Goal: Task Accomplishment & Management: Use online tool/utility

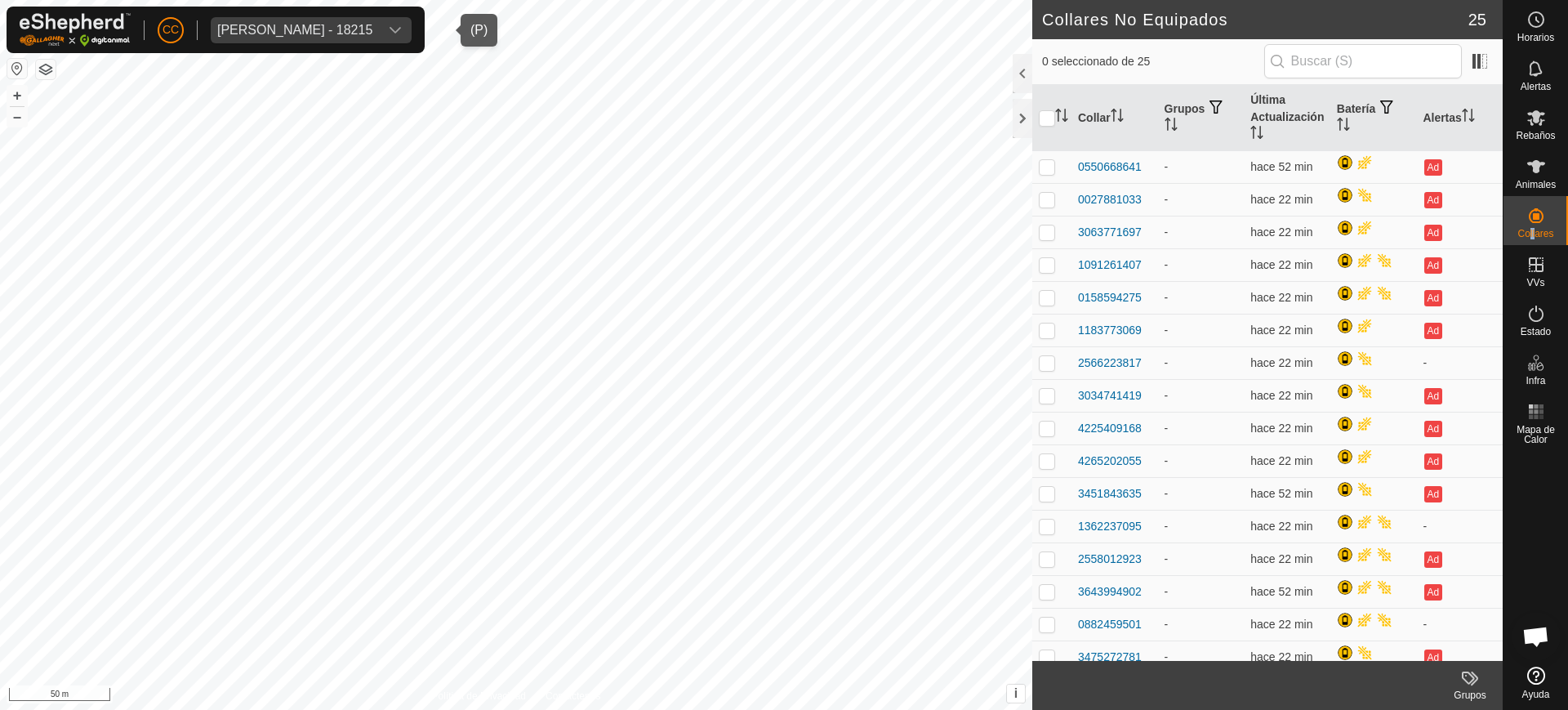
click at [295, 35] on div "[PERSON_NAME] - 18215" at bounding box center [294, 31] width 155 height 13
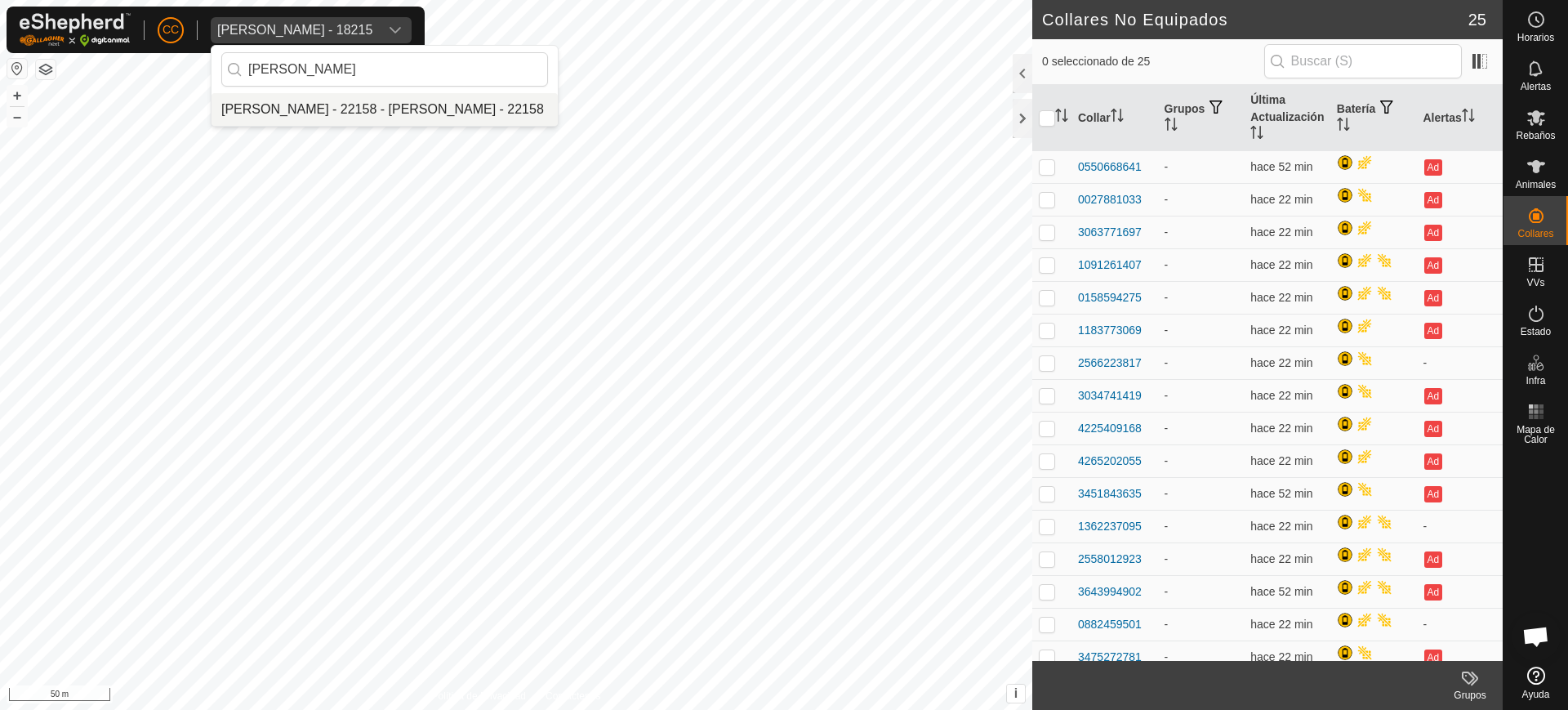
type input "[PERSON_NAME]"
click at [342, 117] on li "[PERSON_NAME] - 22158 - [PERSON_NAME] - 22158" at bounding box center [384, 109] width 346 height 32
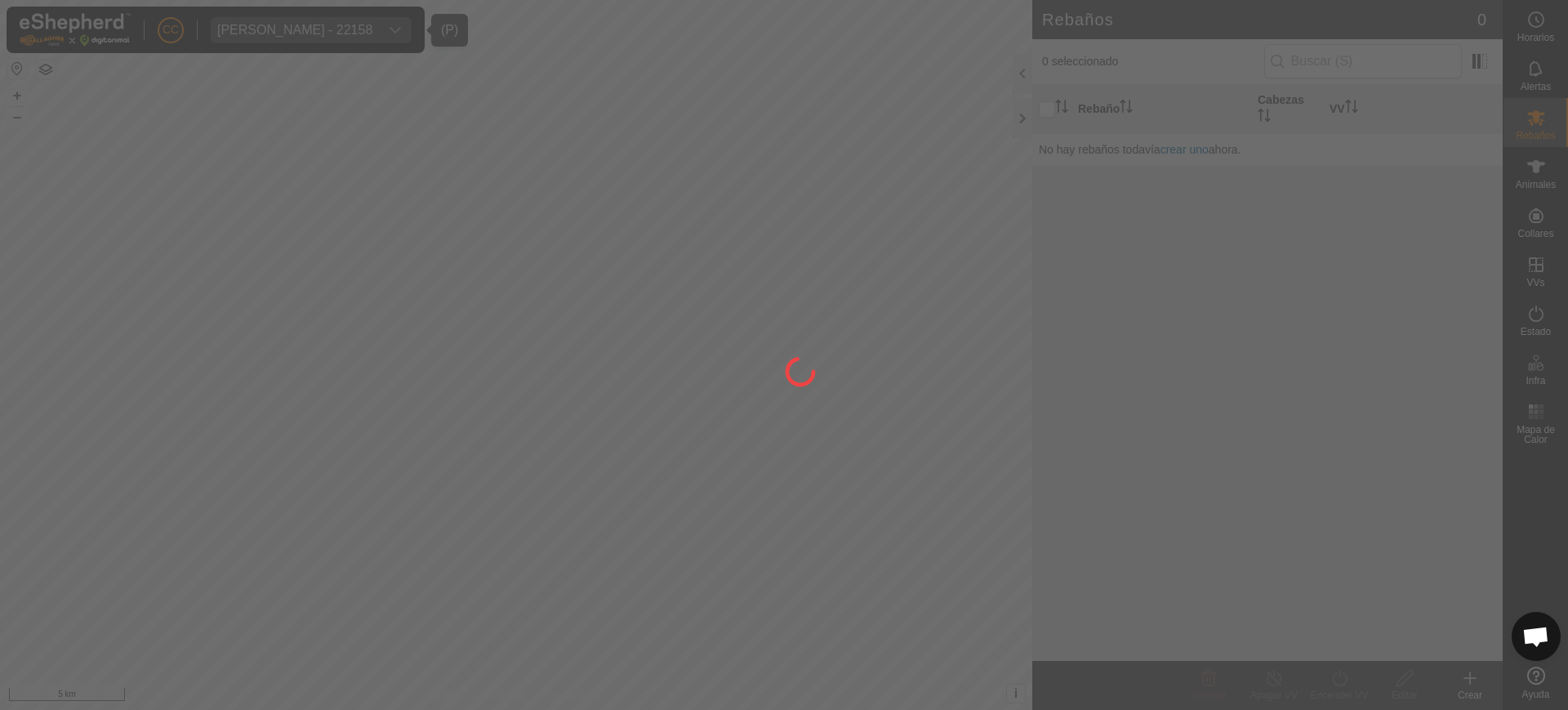
click at [1568, 191] on div "CC [PERSON_NAME] - 22158 [PERSON_NAME] Rebaños Animales Collares VVs Estado Inf…" at bounding box center [784, 355] width 1568 height 710
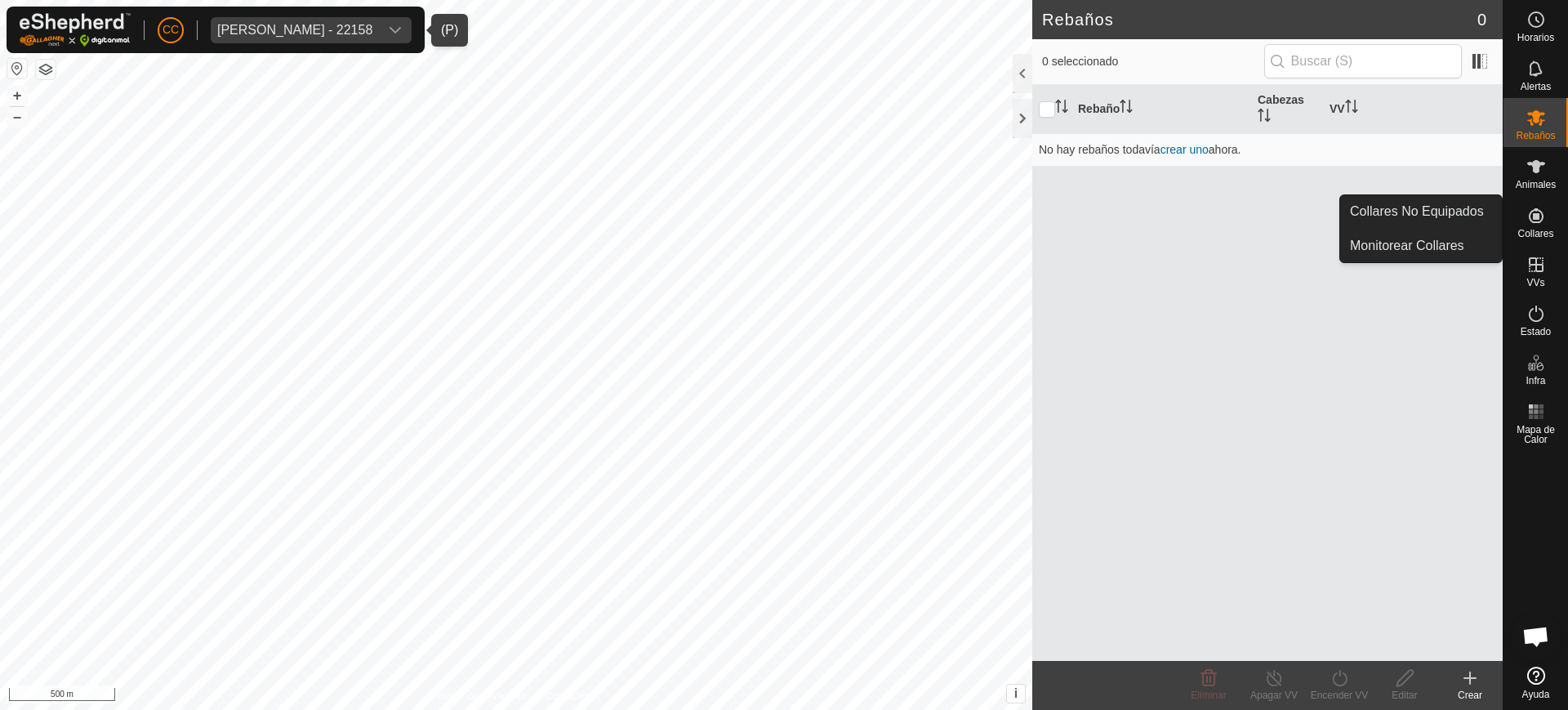
click at [1537, 229] on span "Collares" at bounding box center [1536, 233] width 36 height 10
click at [1468, 208] on link "Collares No Equipados" at bounding box center [1421, 211] width 162 height 32
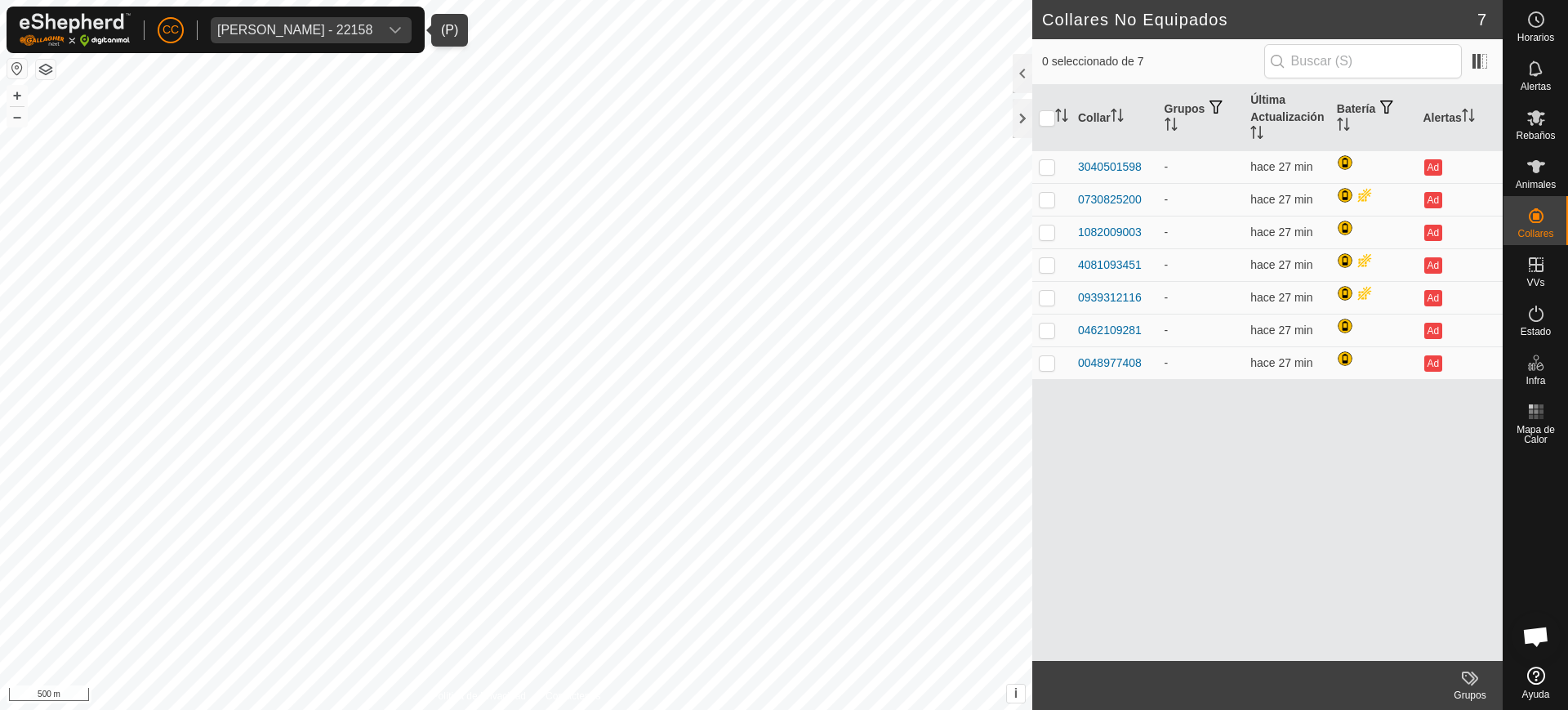
click at [269, 25] on div "[PERSON_NAME] - 22158" at bounding box center [294, 31] width 155 height 13
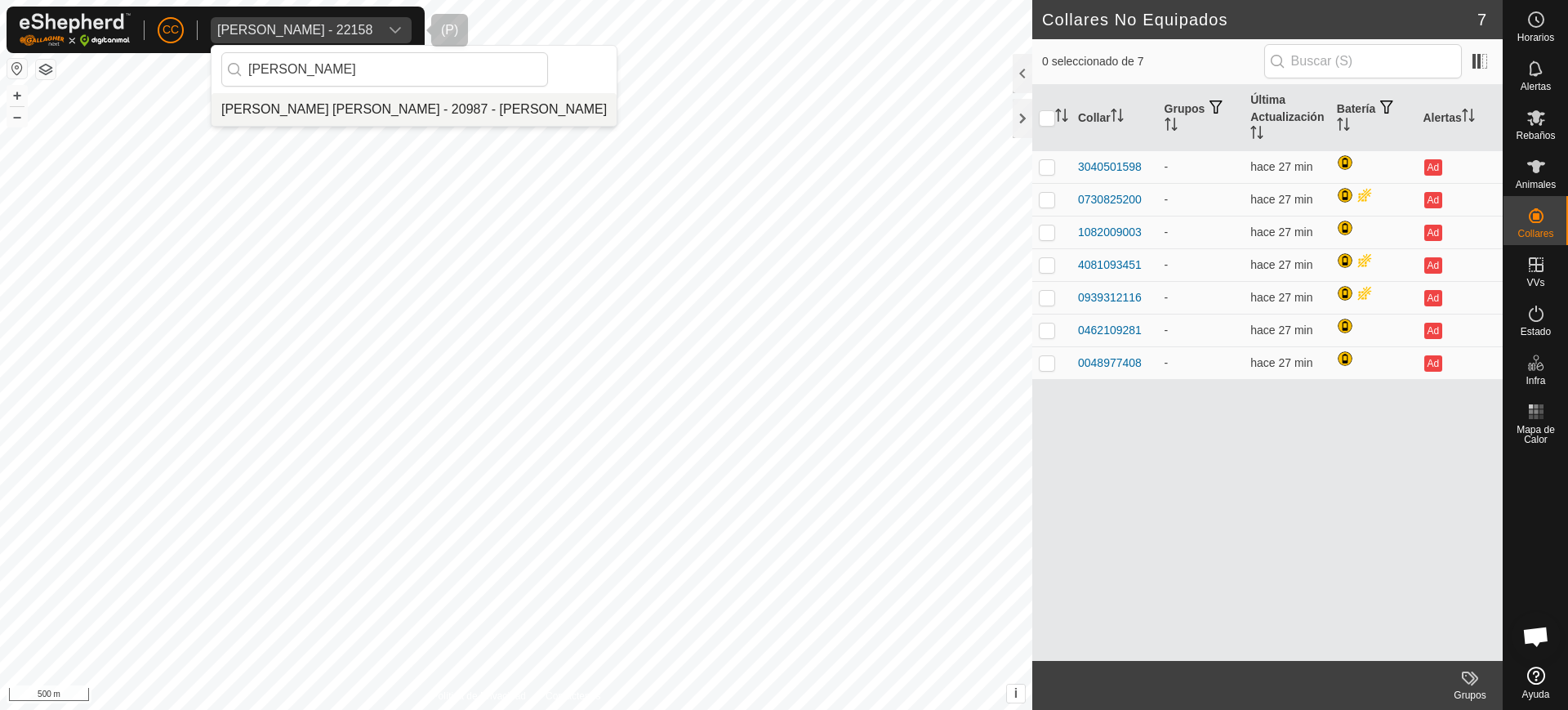
type input "[PERSON_NAME]"
click at [330, 100] on li "[PERSON_NAME] [PERSON_NAME] - 20987 - [PERSON_NAME]" at bounding box center [414, 109] width 405 height 32
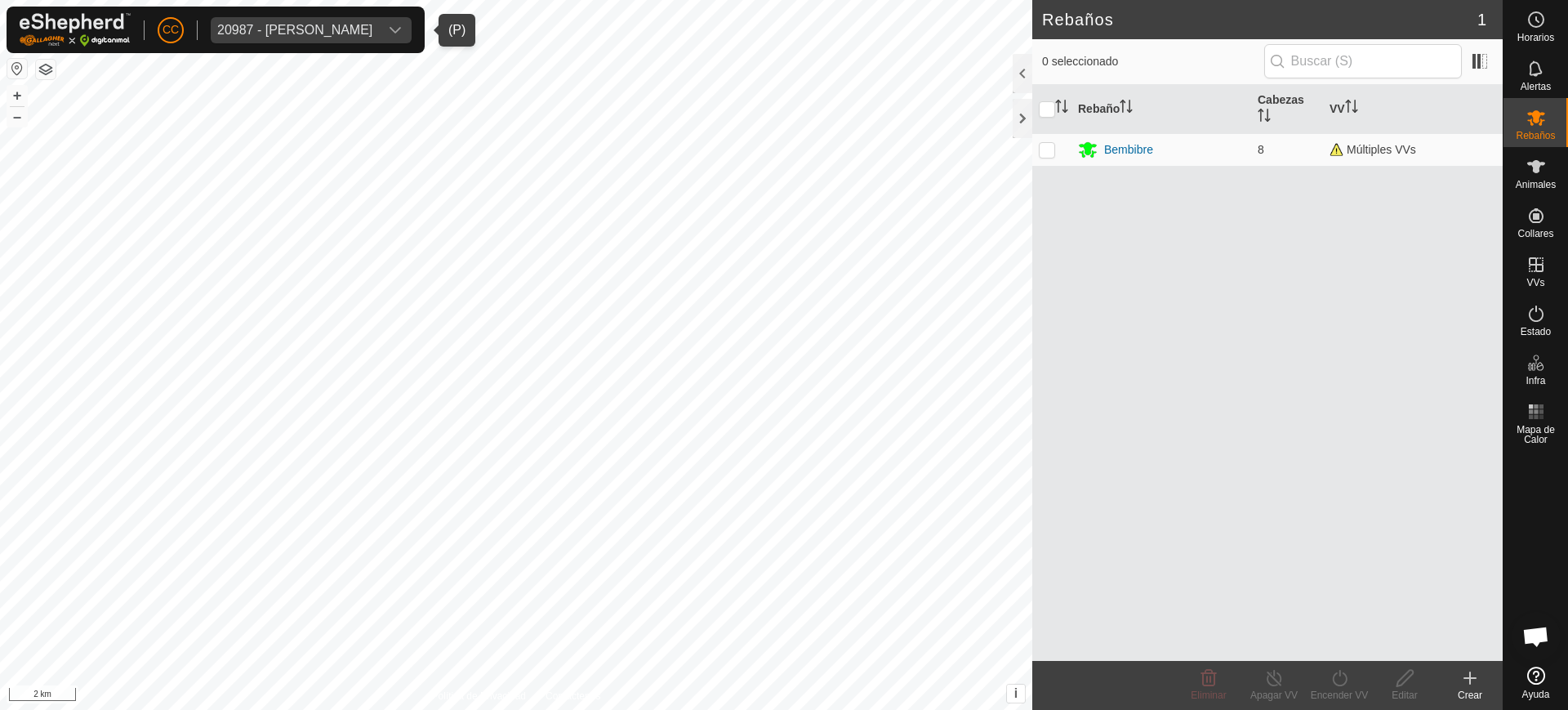
click at [22, 68] on button "button" at bounding box center [17, 68] width 19 height 19
click at [1529, 158] on icon at bounding box center [1536, 166] width 19 height 19
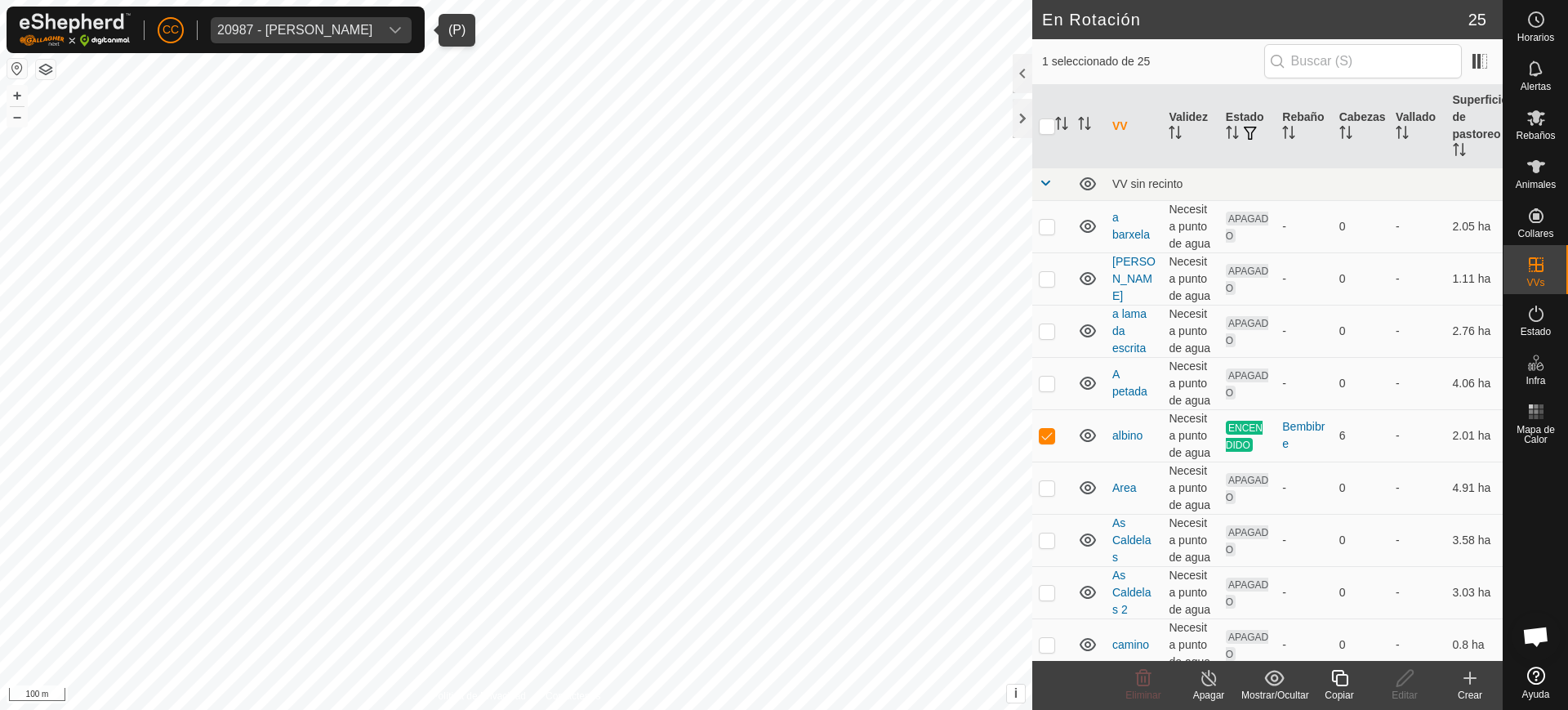
checkbox input "false"
checkbox input "true"
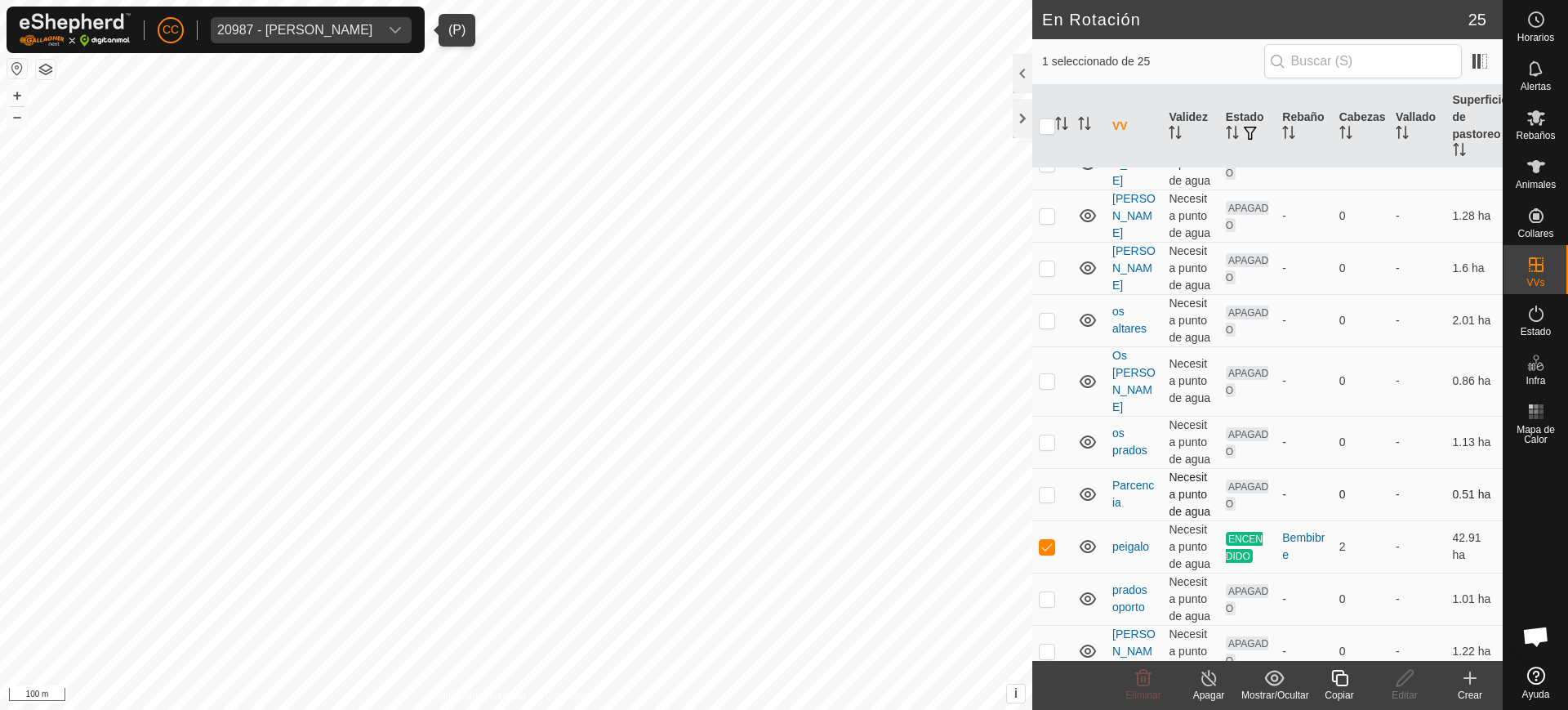
scroll to position [677, 0]
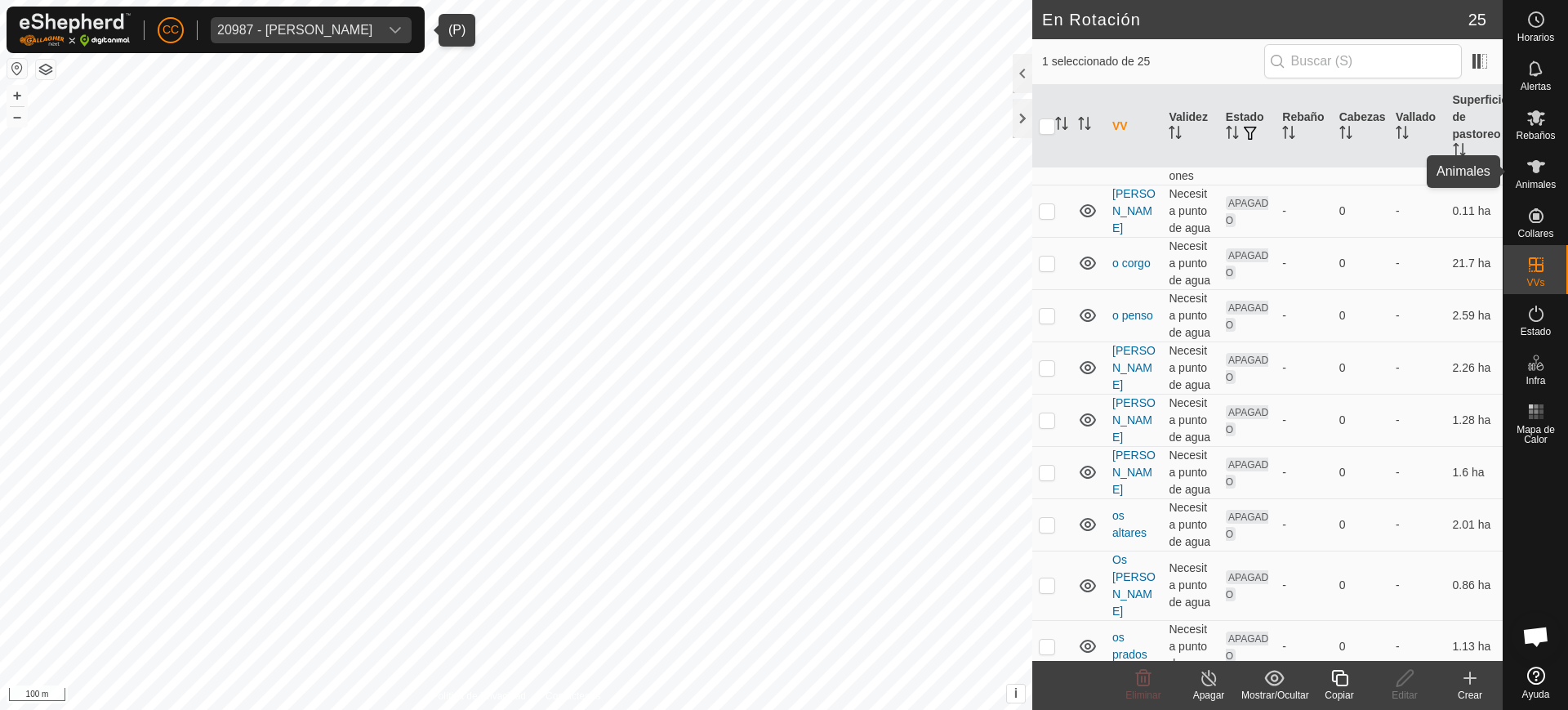
click at [1551, 180] on span "Animales" at bounding box center [1536, 185] width 40 height 10
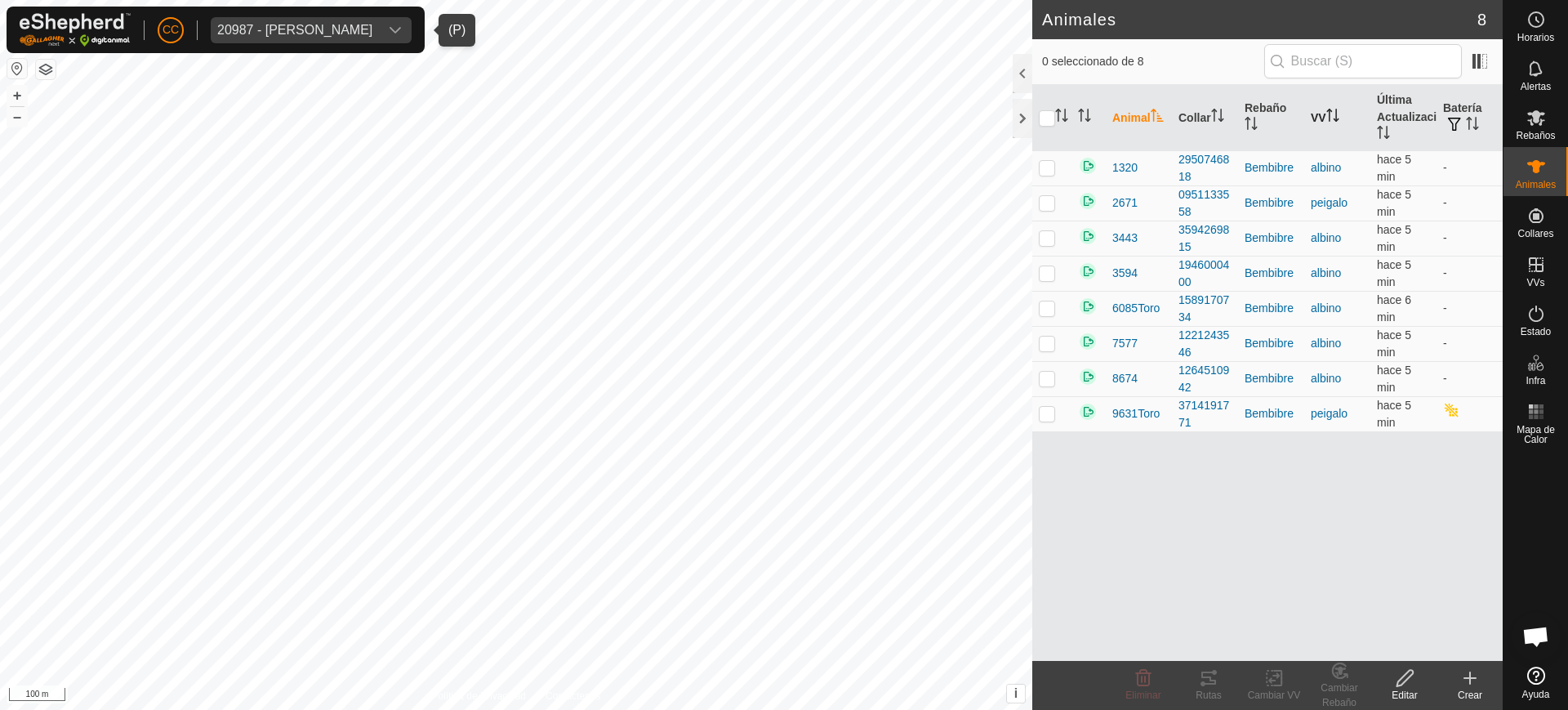
click at [1335, 121] on icon "Activar para ordenar" at bounding box center [1333, 115] width 13 height 13
checkbox input "true"
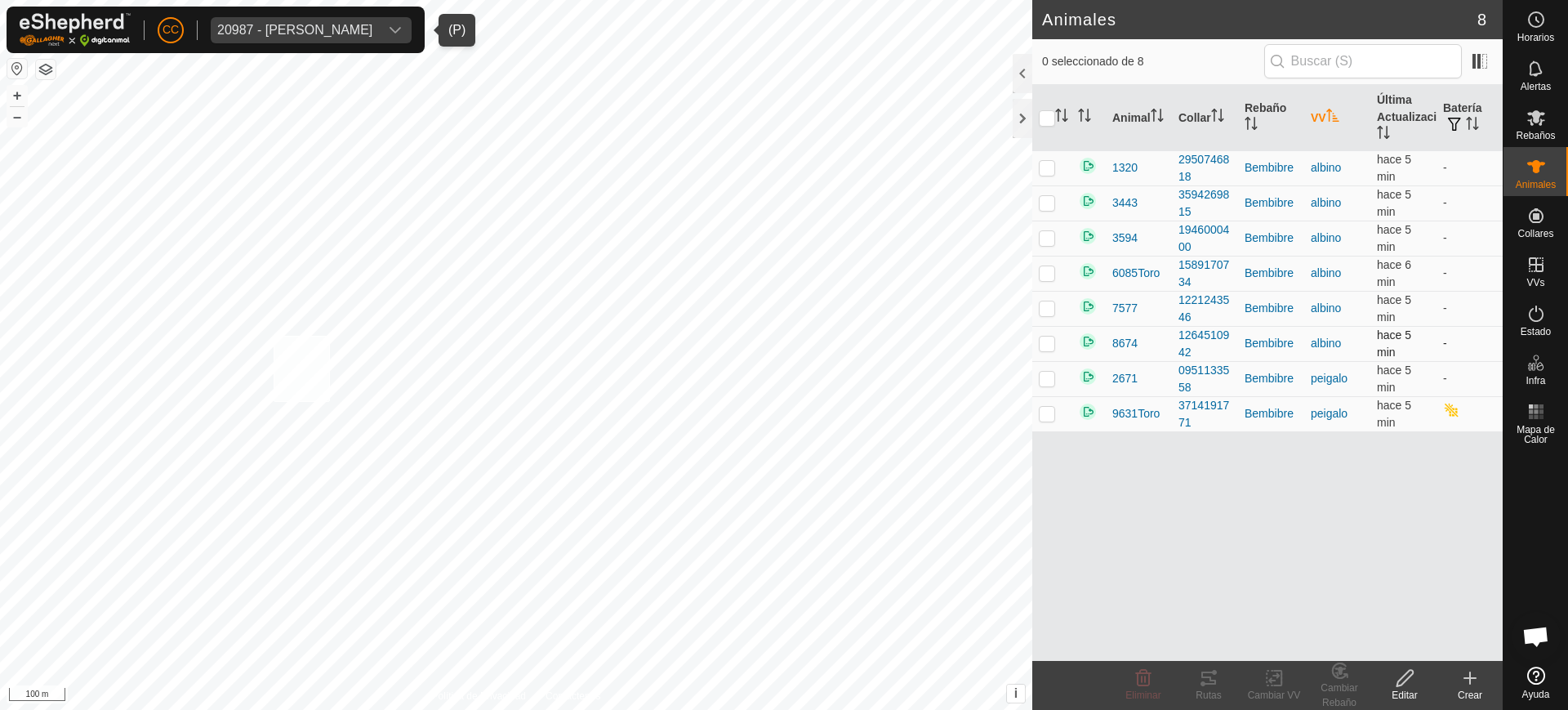
checkbox input "true"
click at [1329, 122] on th "VV" at bounding box center [1337, 118] width 66 height 66
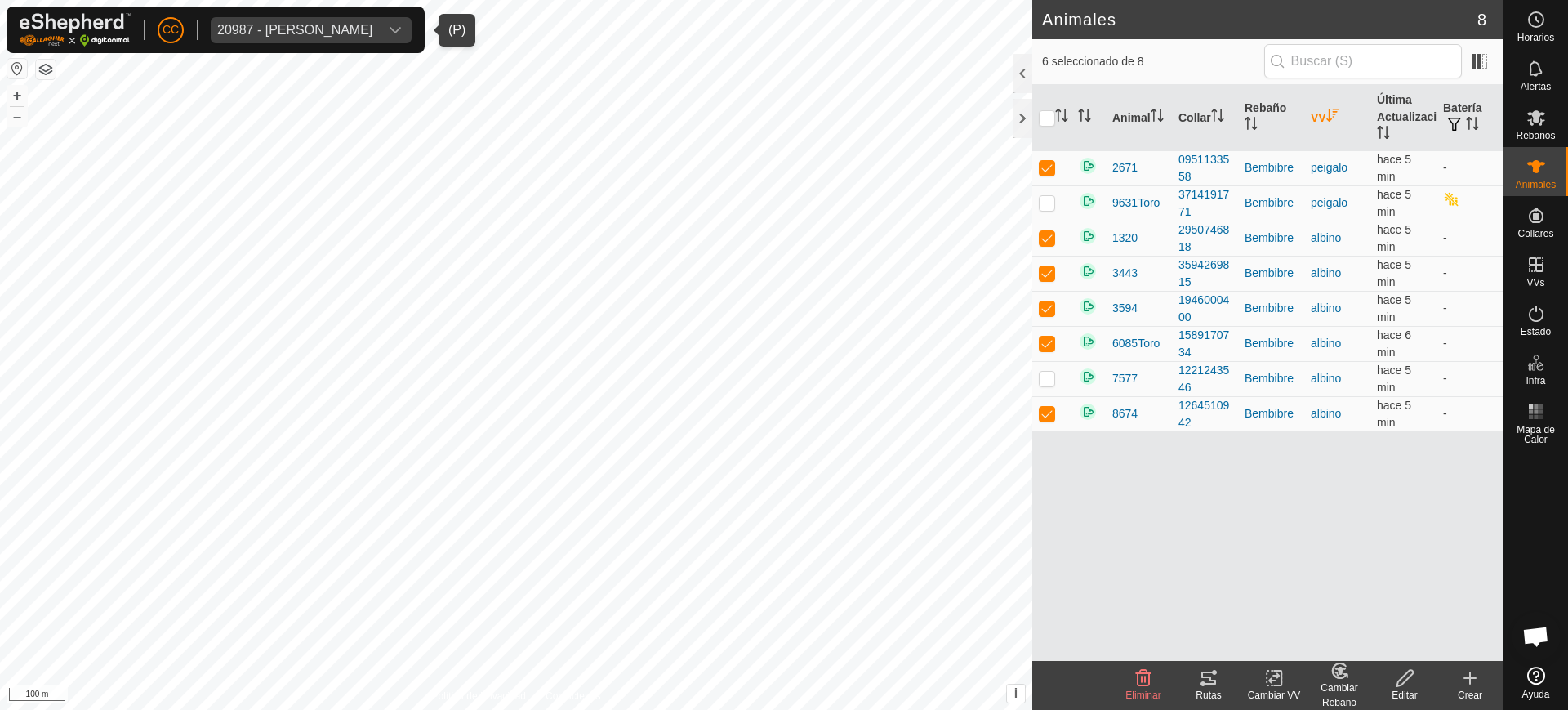
click at [1321, 124] on th "VV" at bounding box center [1337, 118] width 66 height 66
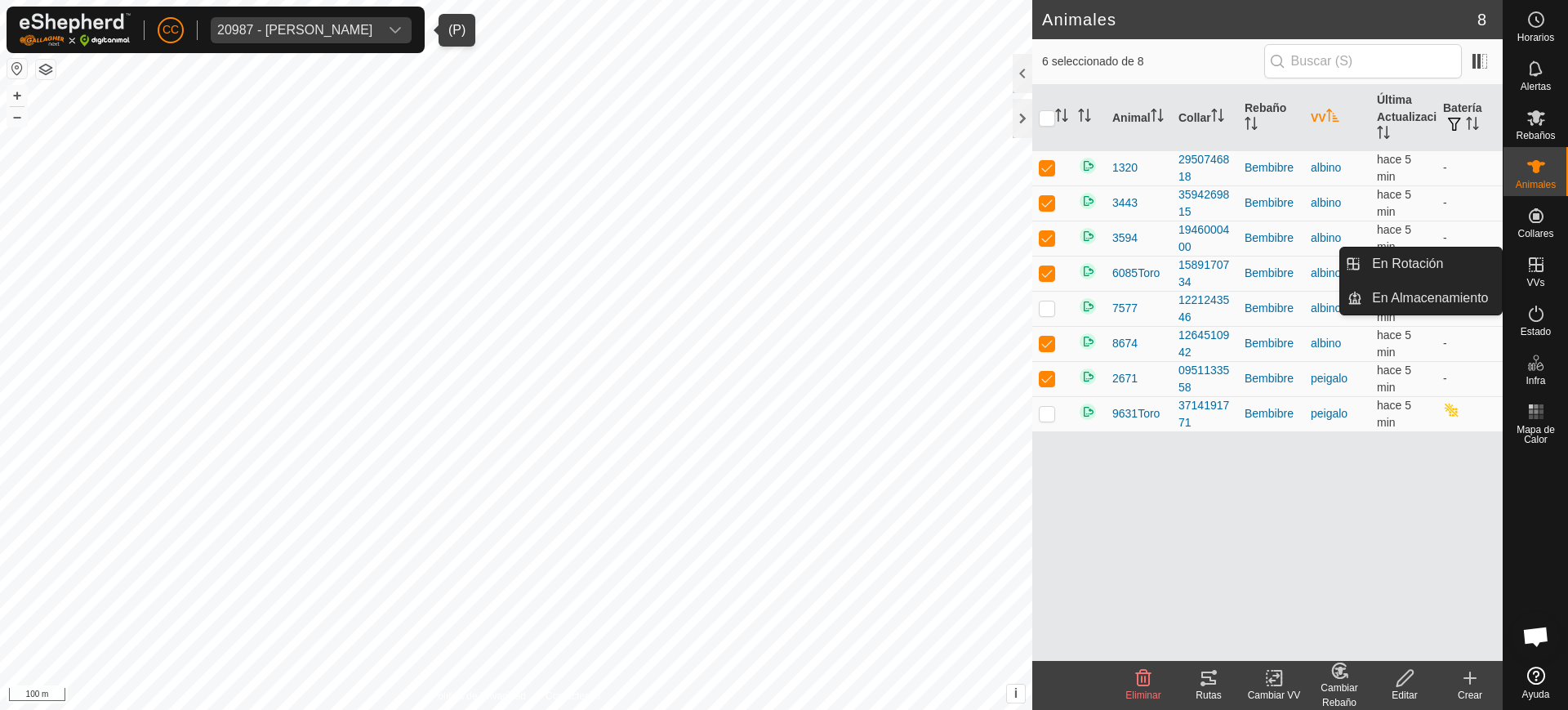
click at [1536, 279] on span "VVs" at bounding box center [1536, 282] width 18 height 10
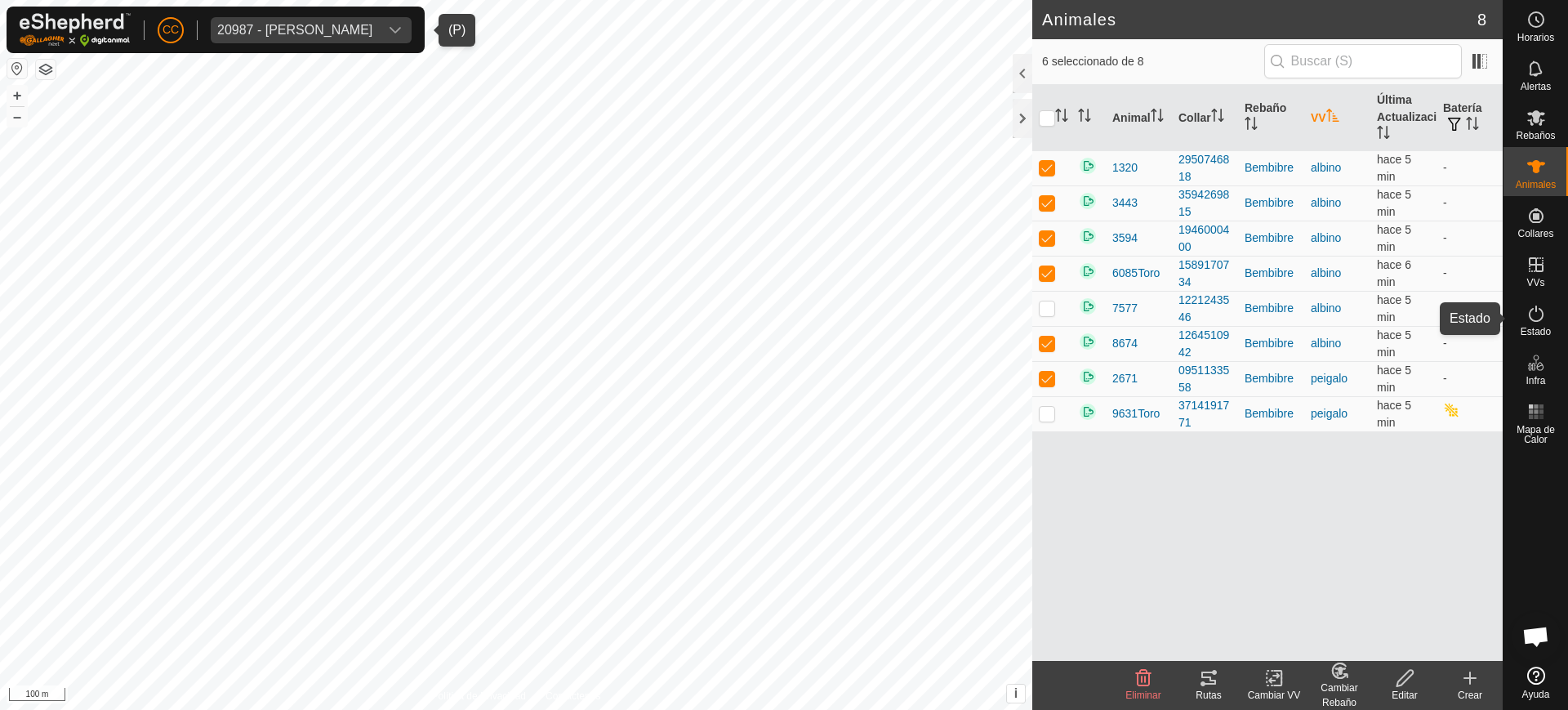
click at [1529, 322] on icon at bounding box center [1536, 313] width 19 height 19
checkbox input "true"
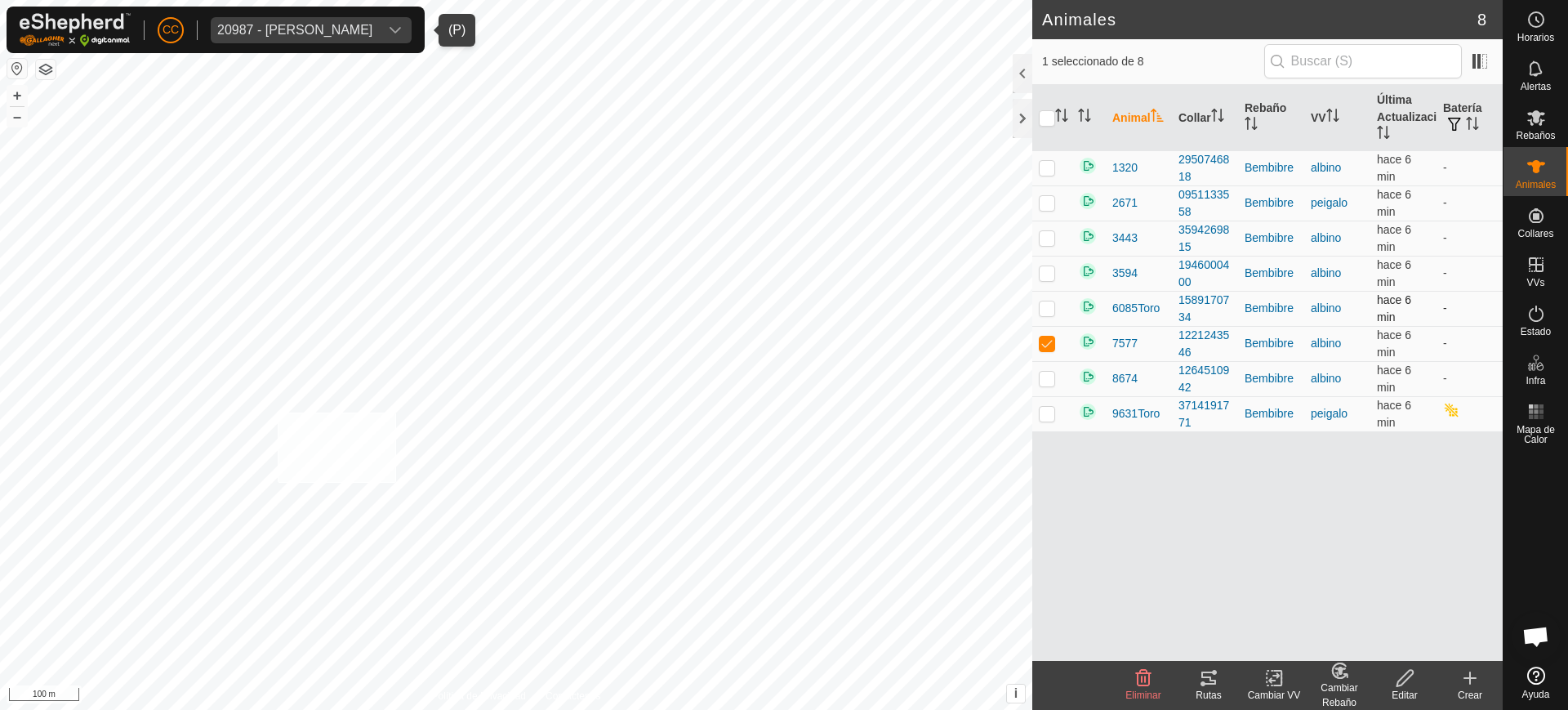
checkbox input "true"
click at [1536, 320] on icon at bounding box center [1536, 314] width 15 height 17
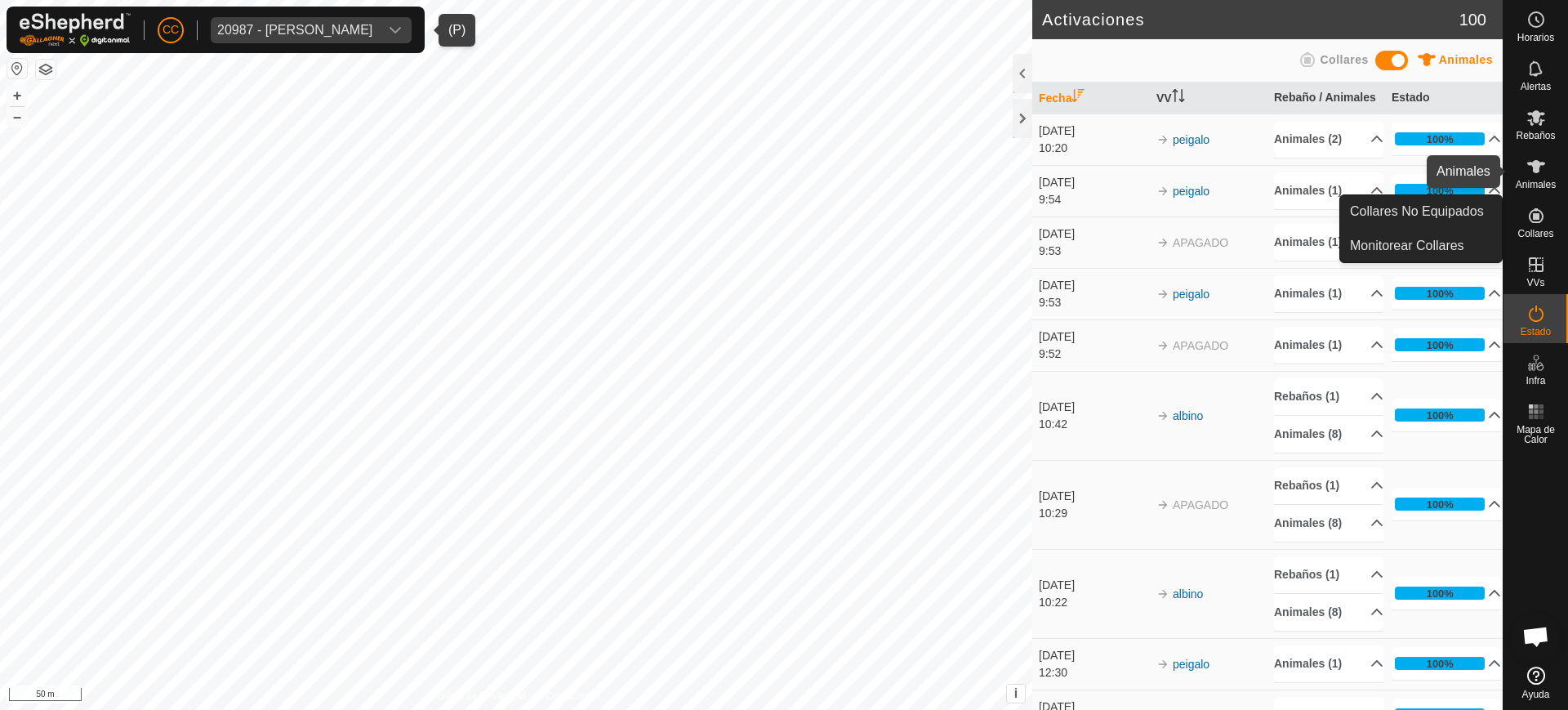
click at [1532, 174] on icon at bounding box center [1536, 166] width 19 height 19
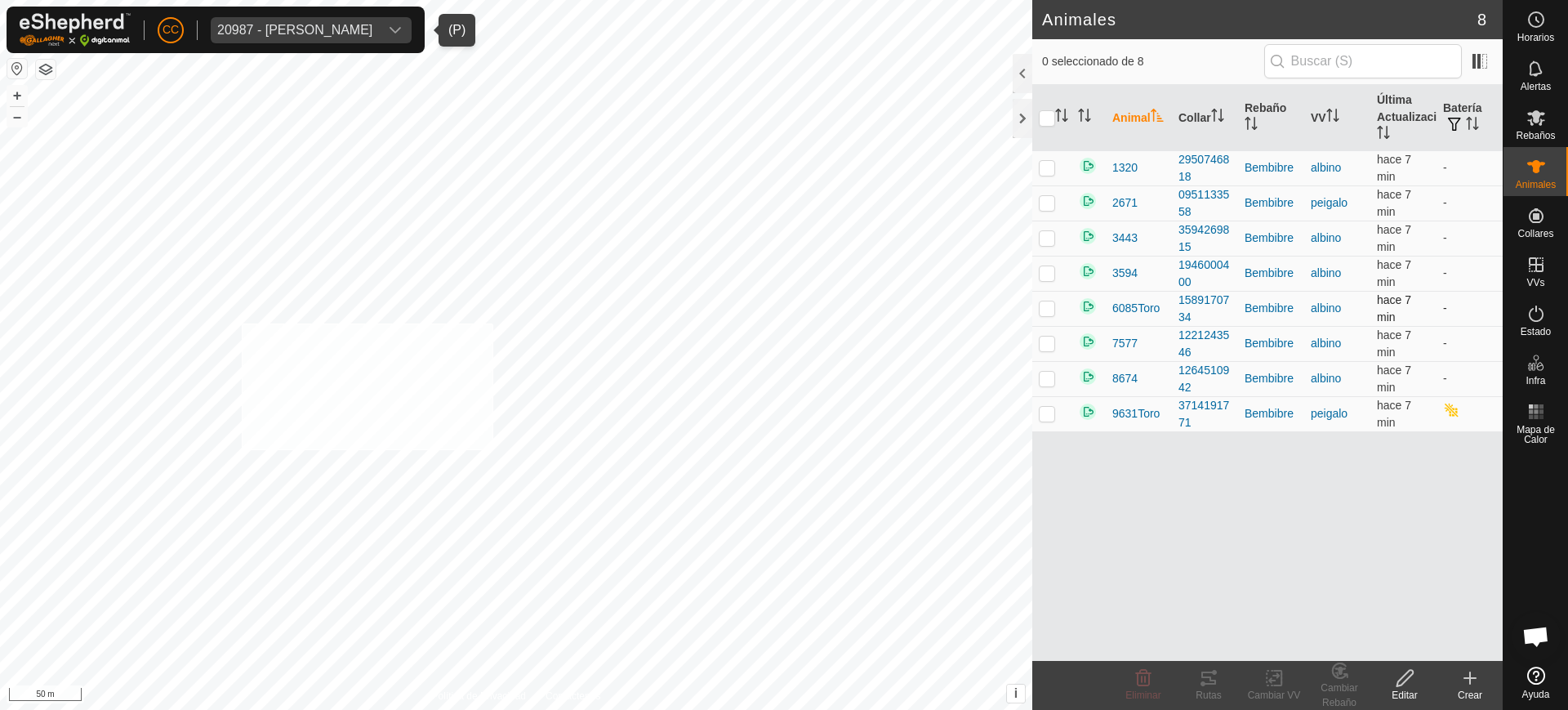
checkbox input "true"
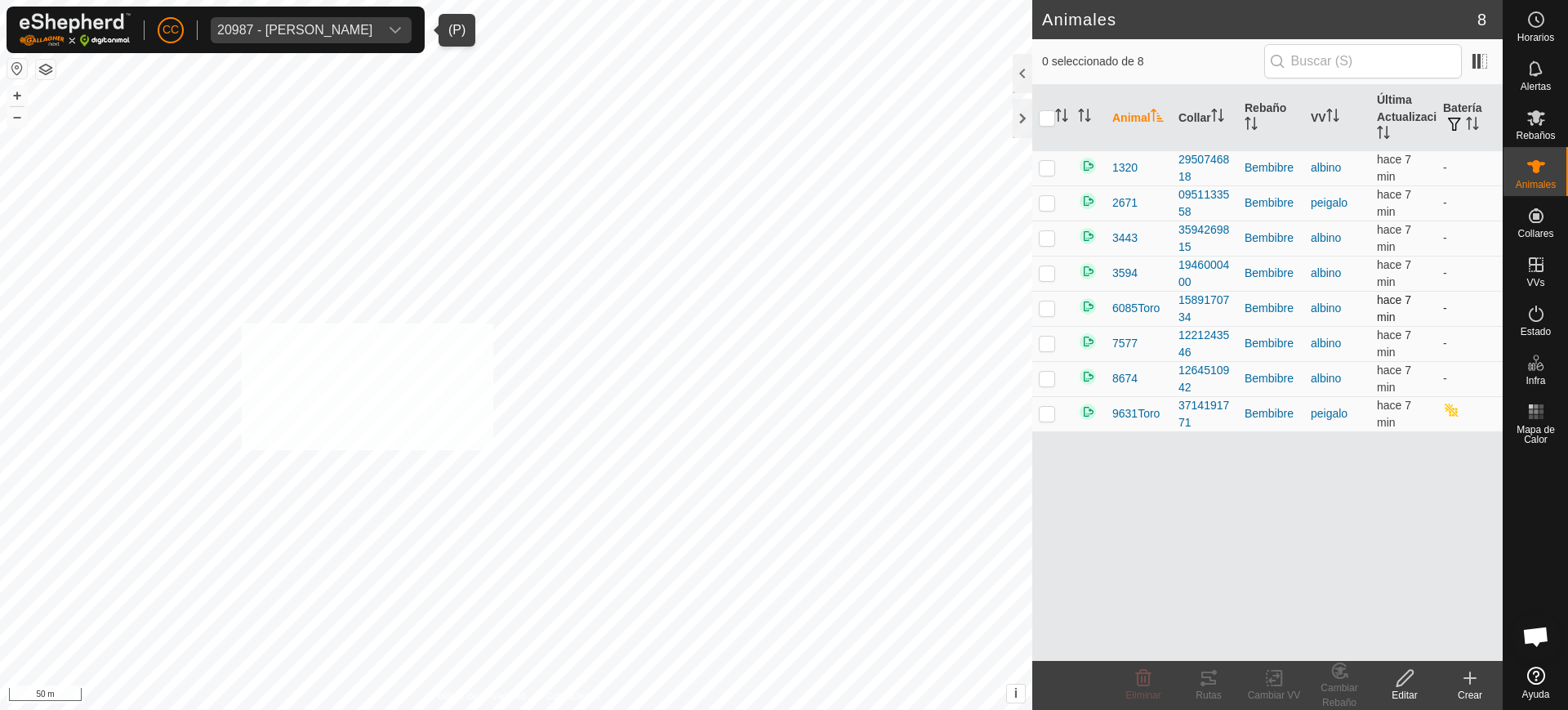
checkbox input "true"
click at [1283, 672] on icon at bounding box center [1275, 678] width 20 height 19
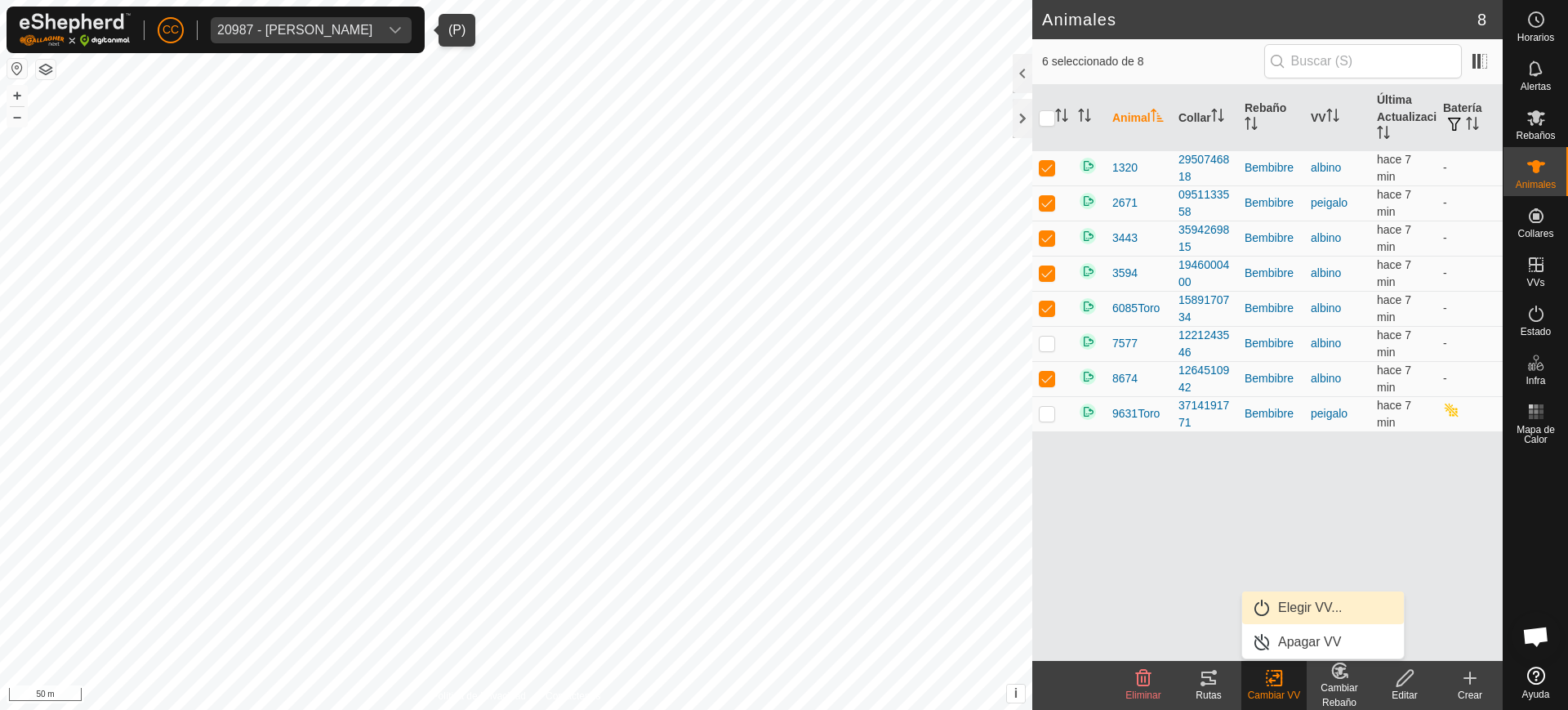
click at [1286, 603] on link "Elegir VV..." at bounding box center [1323, 607] width 162 height 32
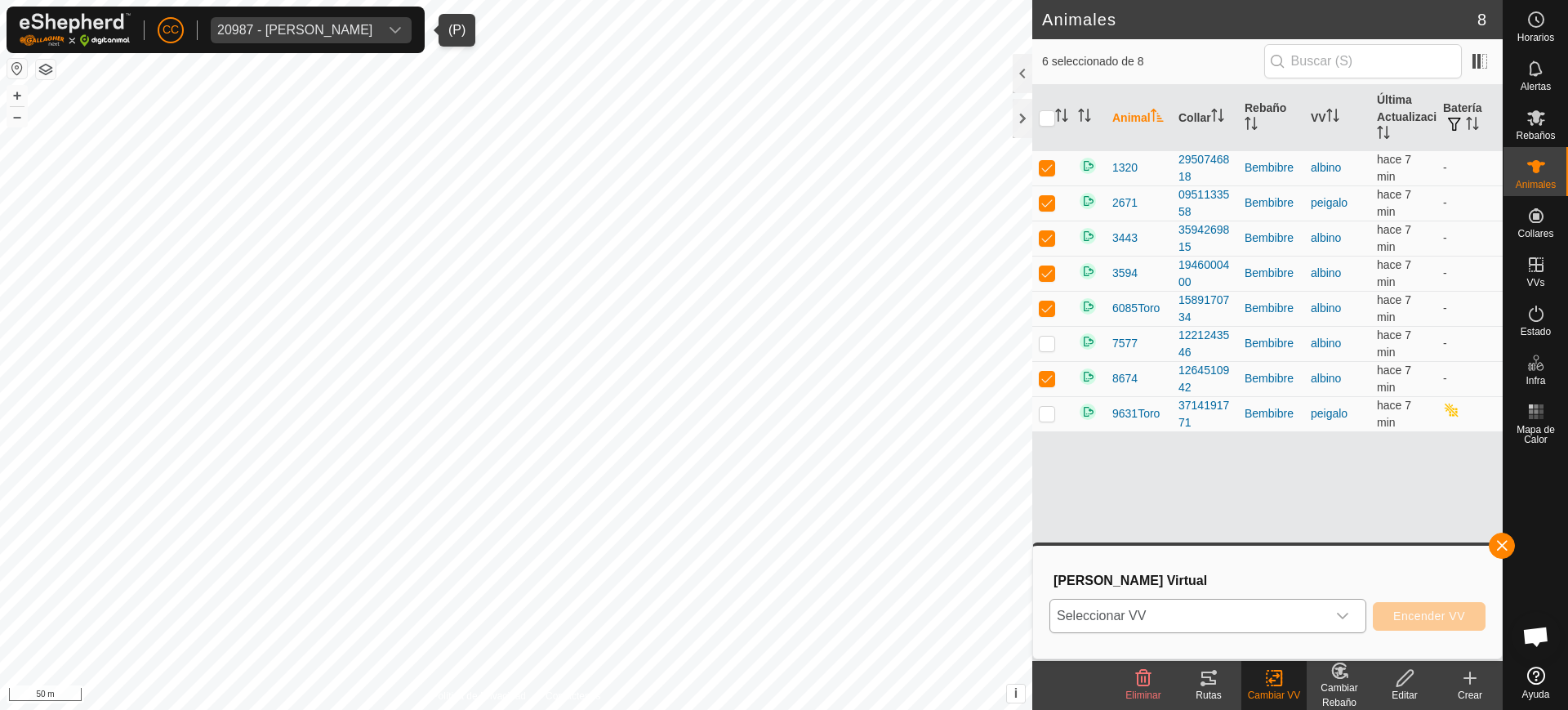
click at [1222, 621] on span "Seleccionar VV" at bounding box center [1188, 615] width 276 height 32
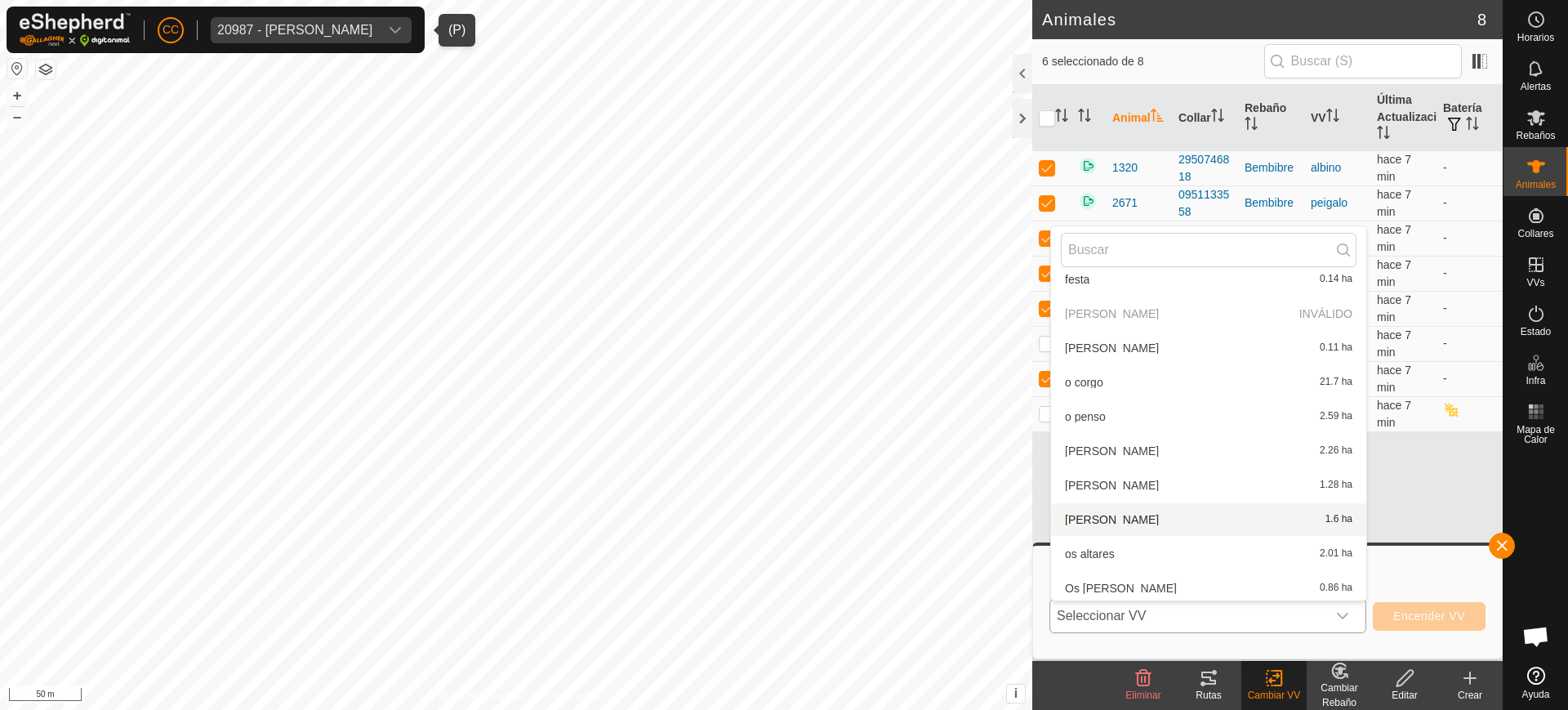
scroll to position [426, 0]
click at [1463, 514] on div "Animal Collar Rebaño VV Última Actualización Batería 1320 2950746818 Bembibre a…" at bounding box center [1267, 373] width 471 height 575
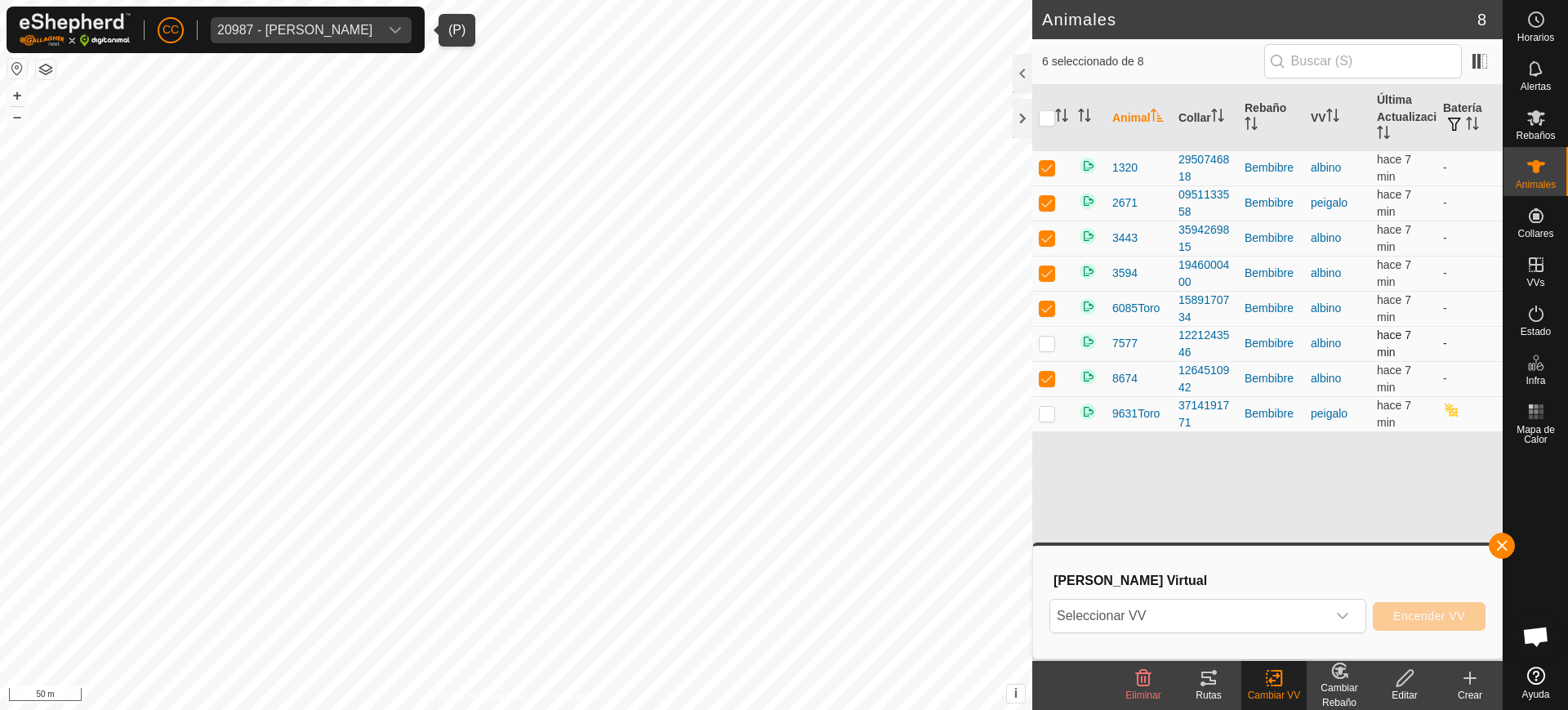
click at [1051, 337] on p-checkbox at bounding box center [1047, 343] width 17 height 13
checkbox input "true"
click at [1528, 126] on icon at bounding box center [1536, 117] width 19 height 19
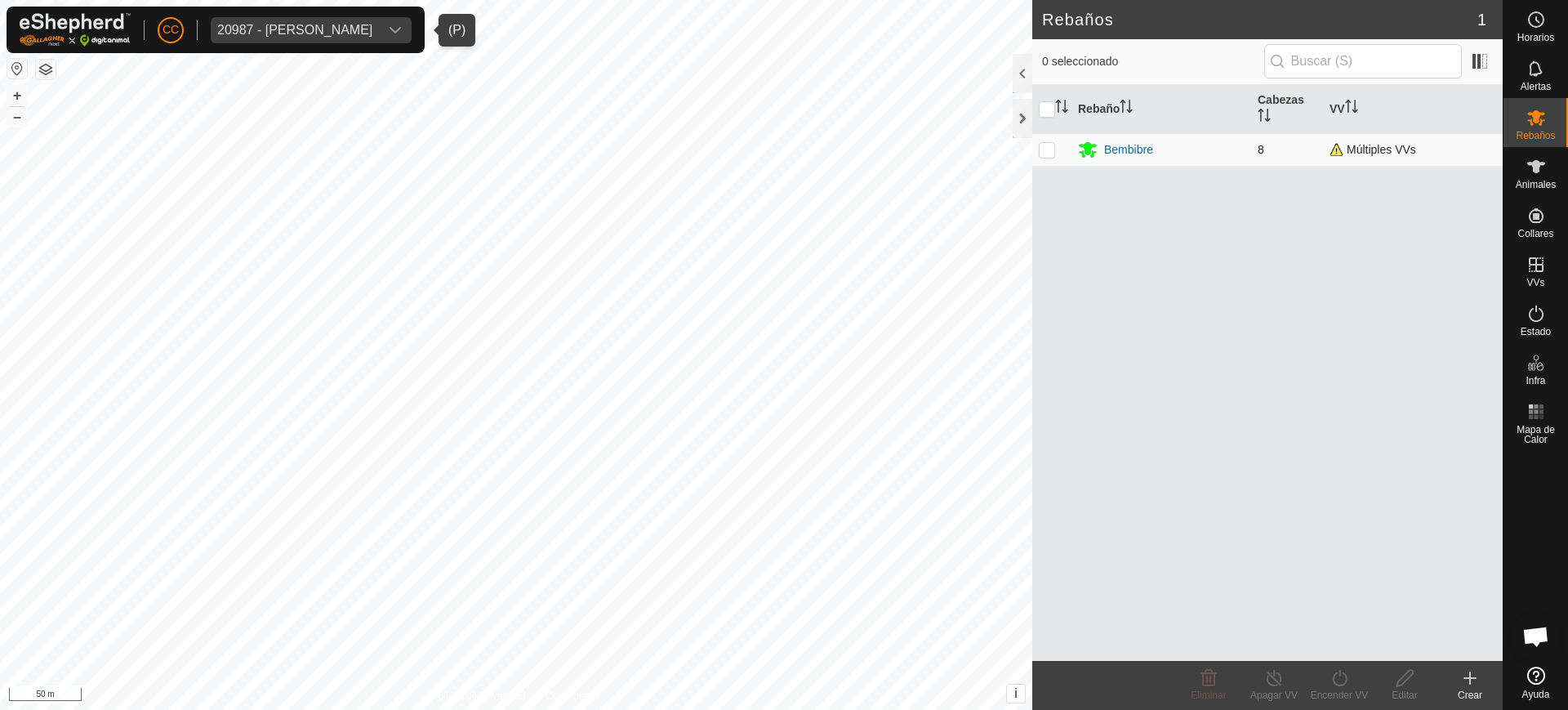
click at [1049, 150] on p-checkbox at bounding box center [1047, 149] width 17 height 13
checkbox input "true"
click at [1348, 688] on div "Encender VV" at bounding box center [1340, 695] width 65 height 15
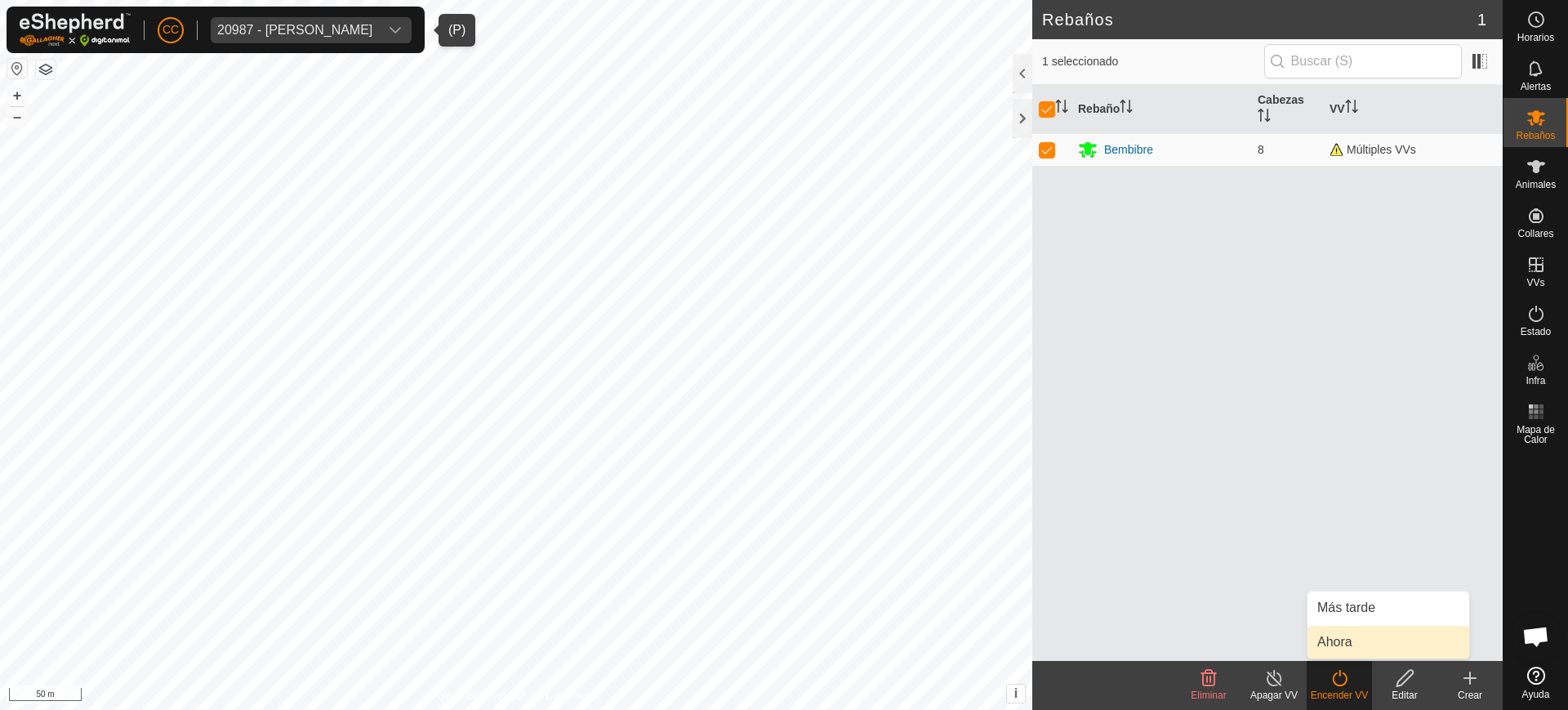
click at [1353, 637] on link "Ahora" at bounding box center [1389, 641] width 162 height 32
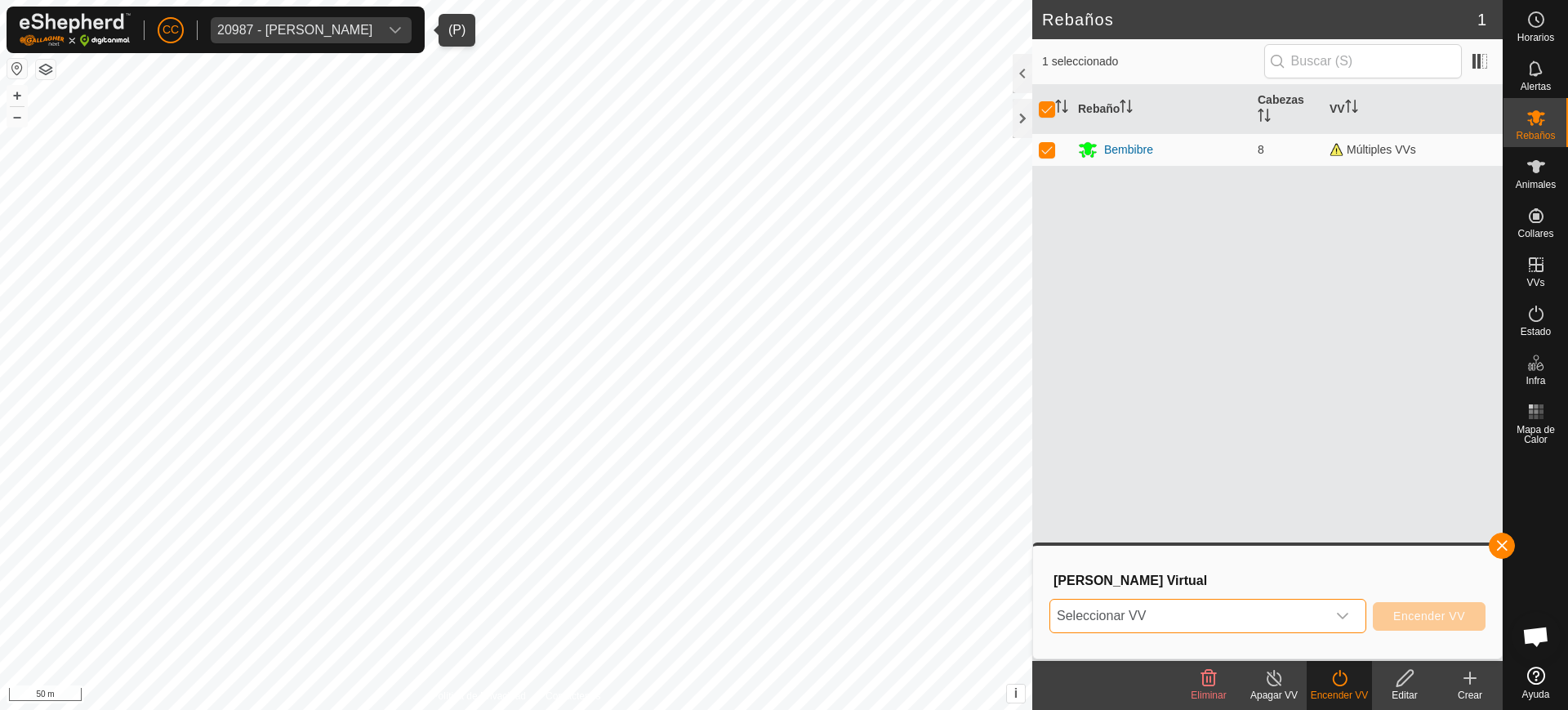
click at [1271, 609] on span "Seleccionar VV" at bounding box center [1188, 615] width 276 height 32
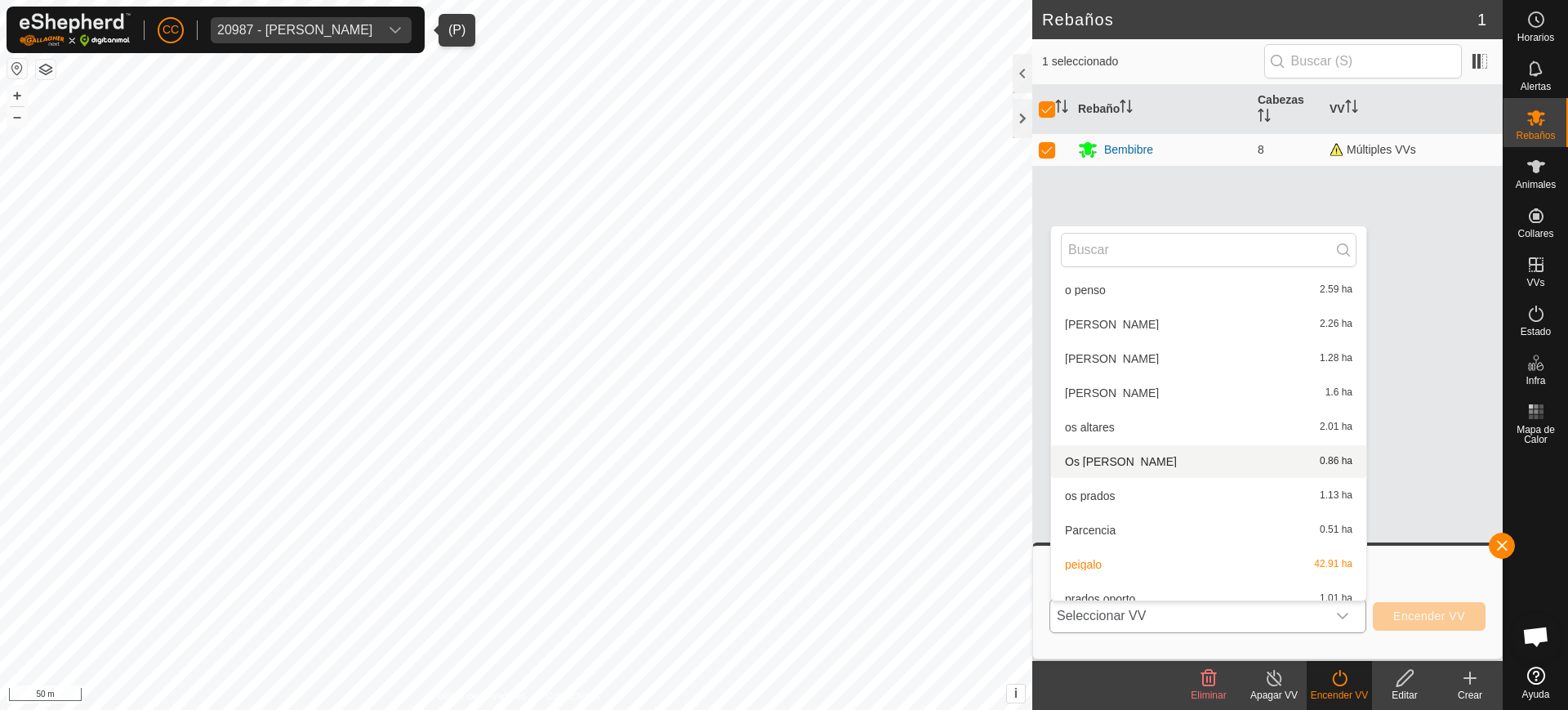
scroll to position [567, 0]
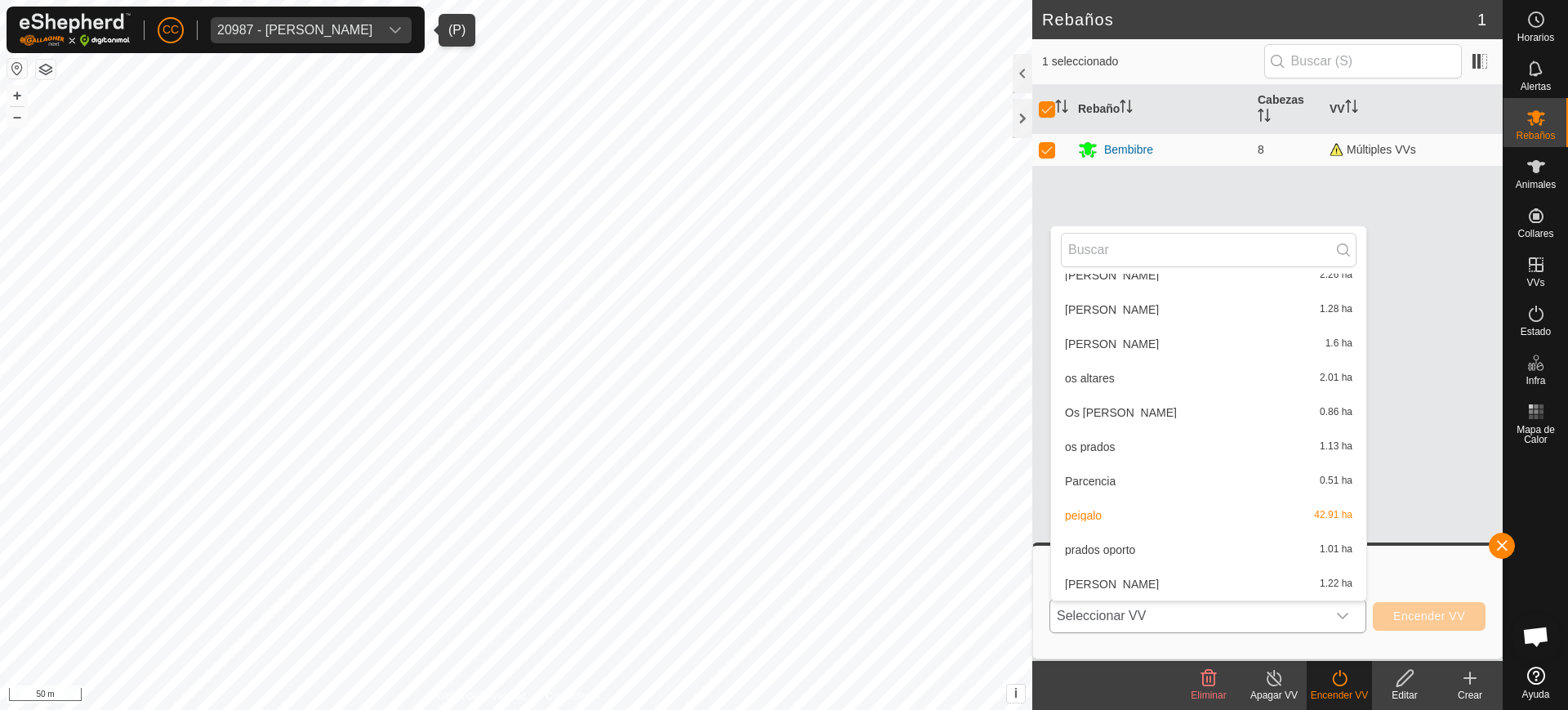
click at [1150, 503] on li "peigalo 42.91 ha" at bounding box center [1209, 515] width 316 height 32
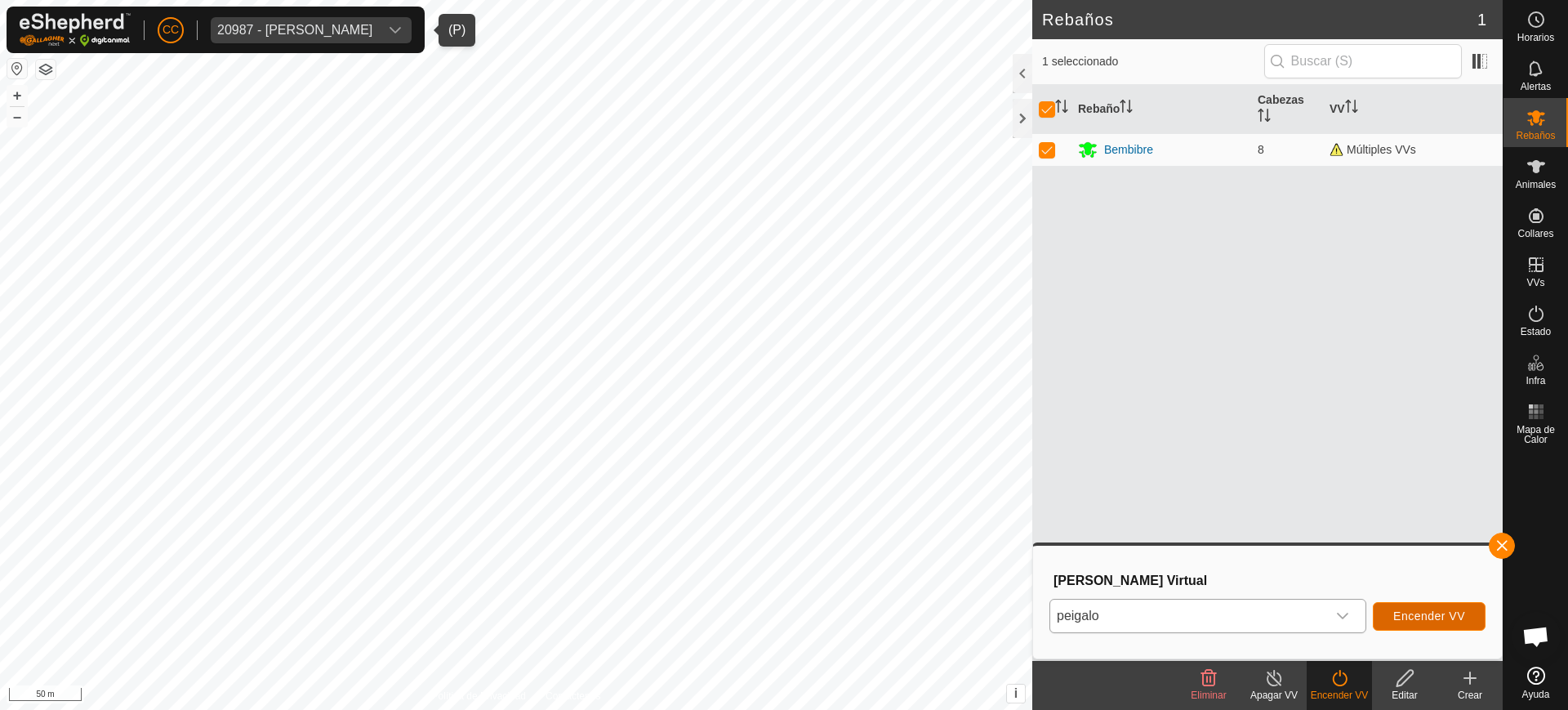
click at [1436, 623] on button "Encender VV" at bounding box center [1429, 616] width 112 height 29
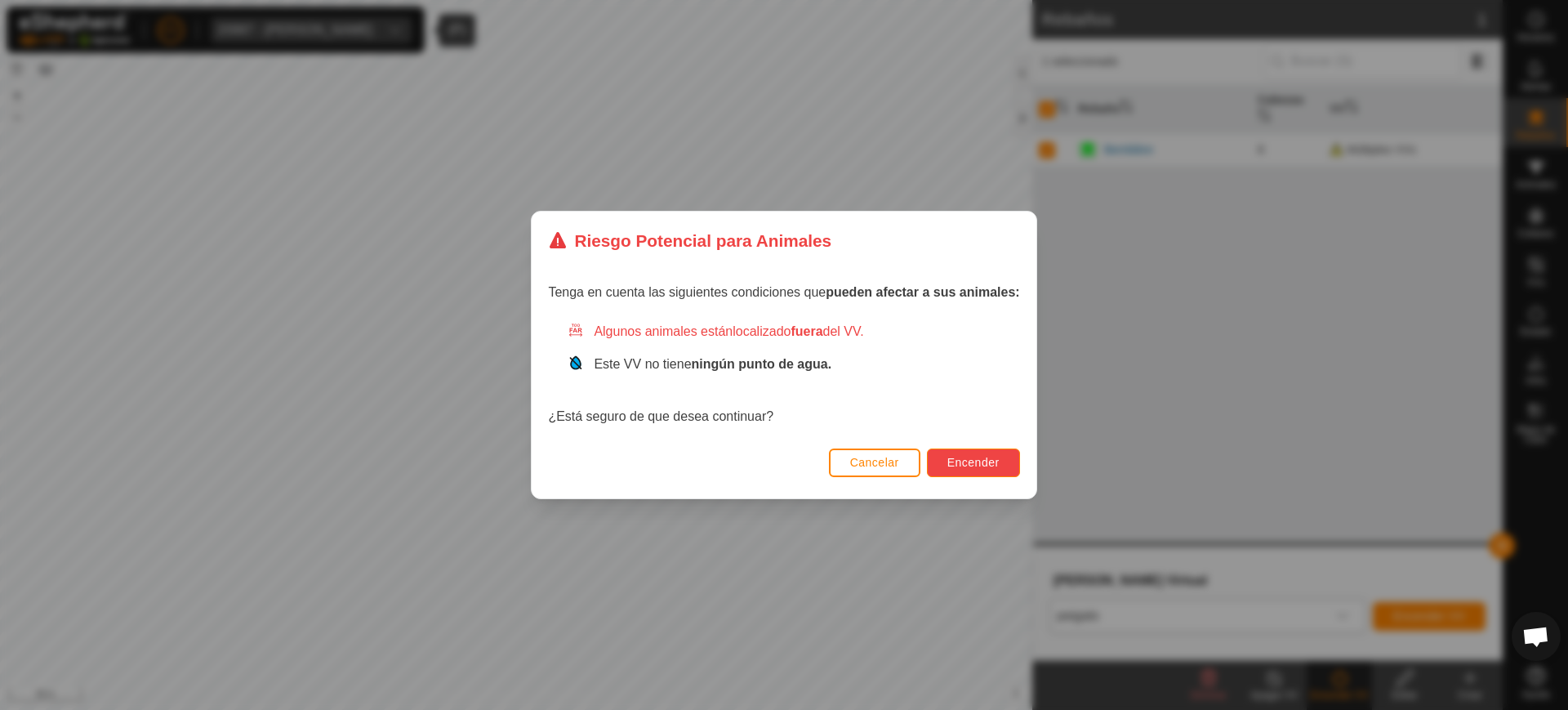
click at [977, 456] on span "Encender" at bounding box center [974, 462] width 52 height 13
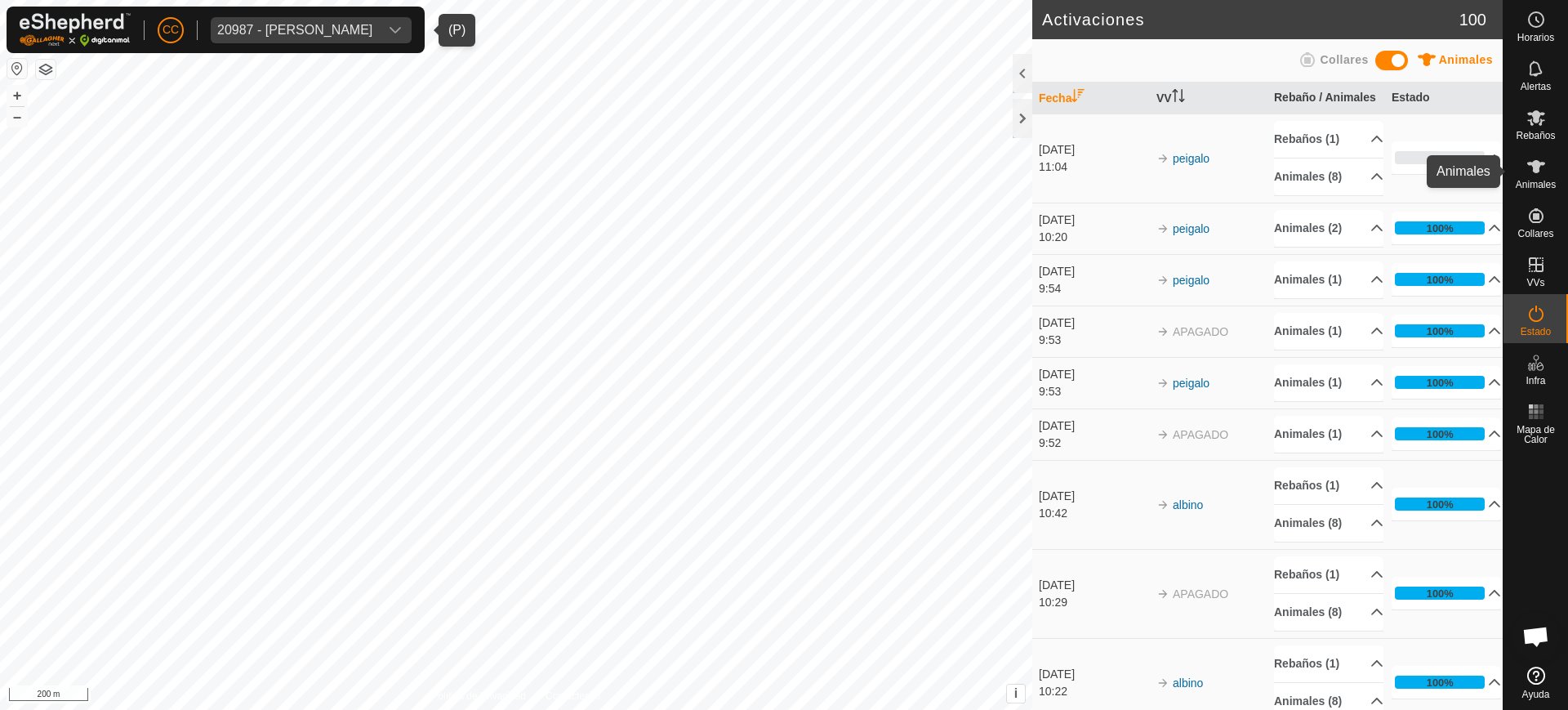
click at [1550, 171] on es-animals-svg-icon at bounding box center [1536, 166] width 30 height 26
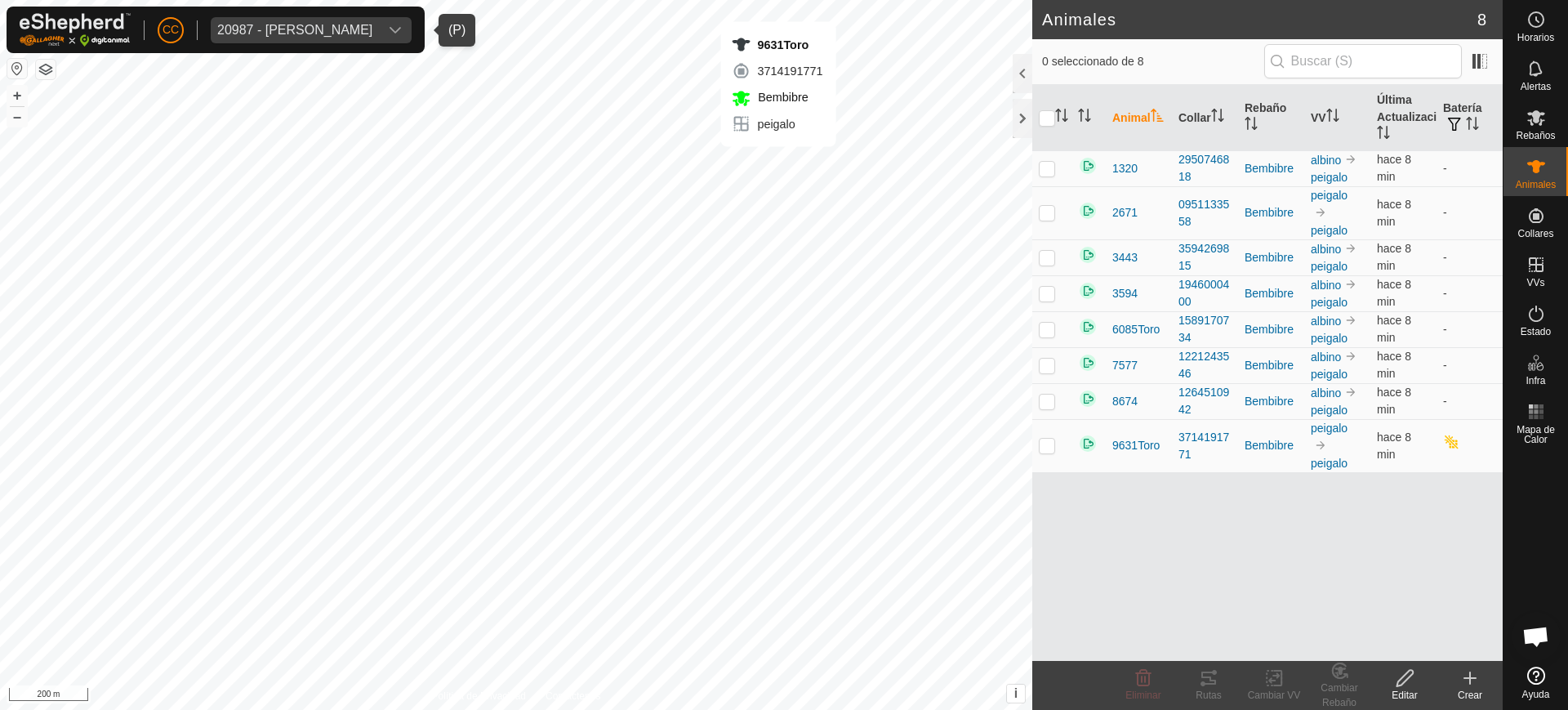
checkbox input "true"
click at [1276, 684] on icon at bounding box center [1275, 678] width 20 height 19
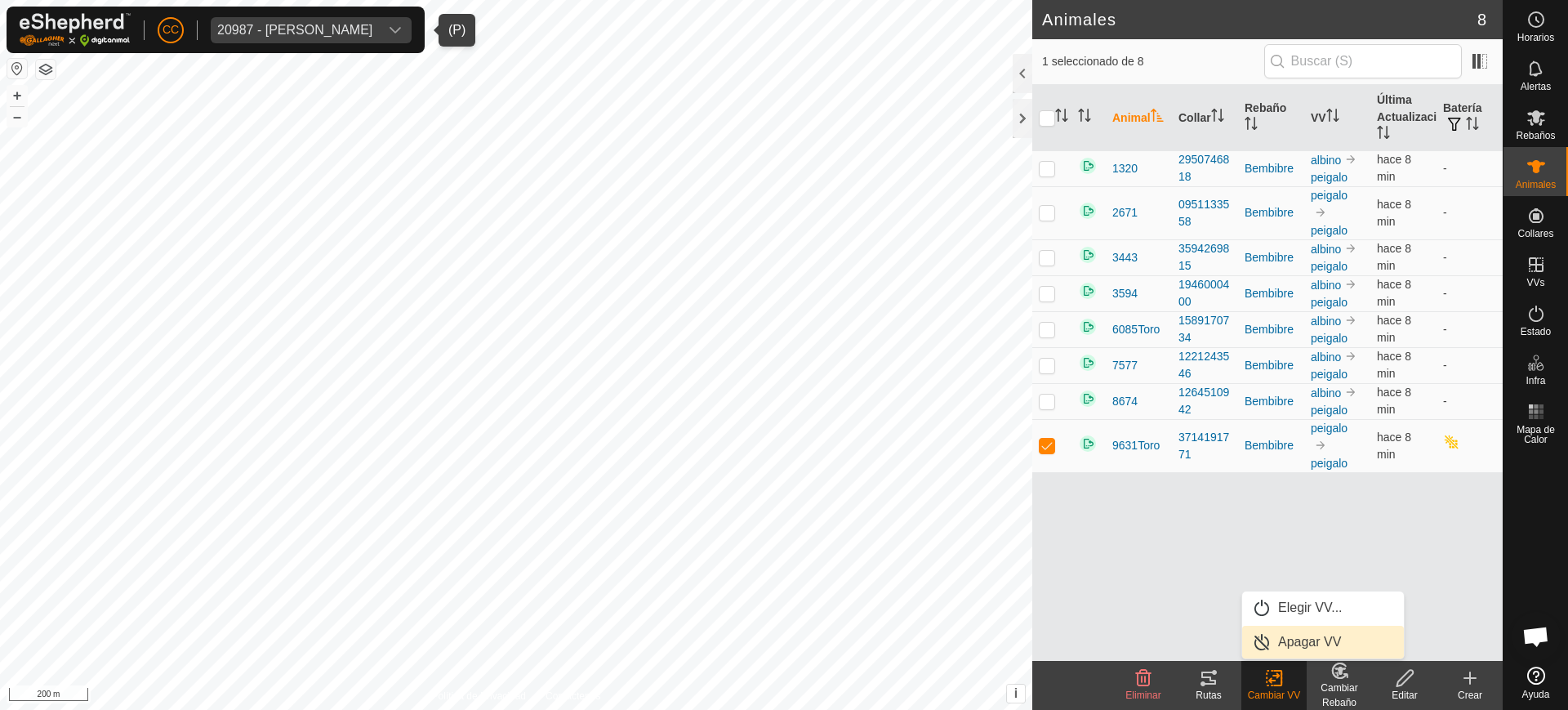
click at [1274, 641] on link "Apagar VV" at bounding box center [1323, 641] width 162 height 32
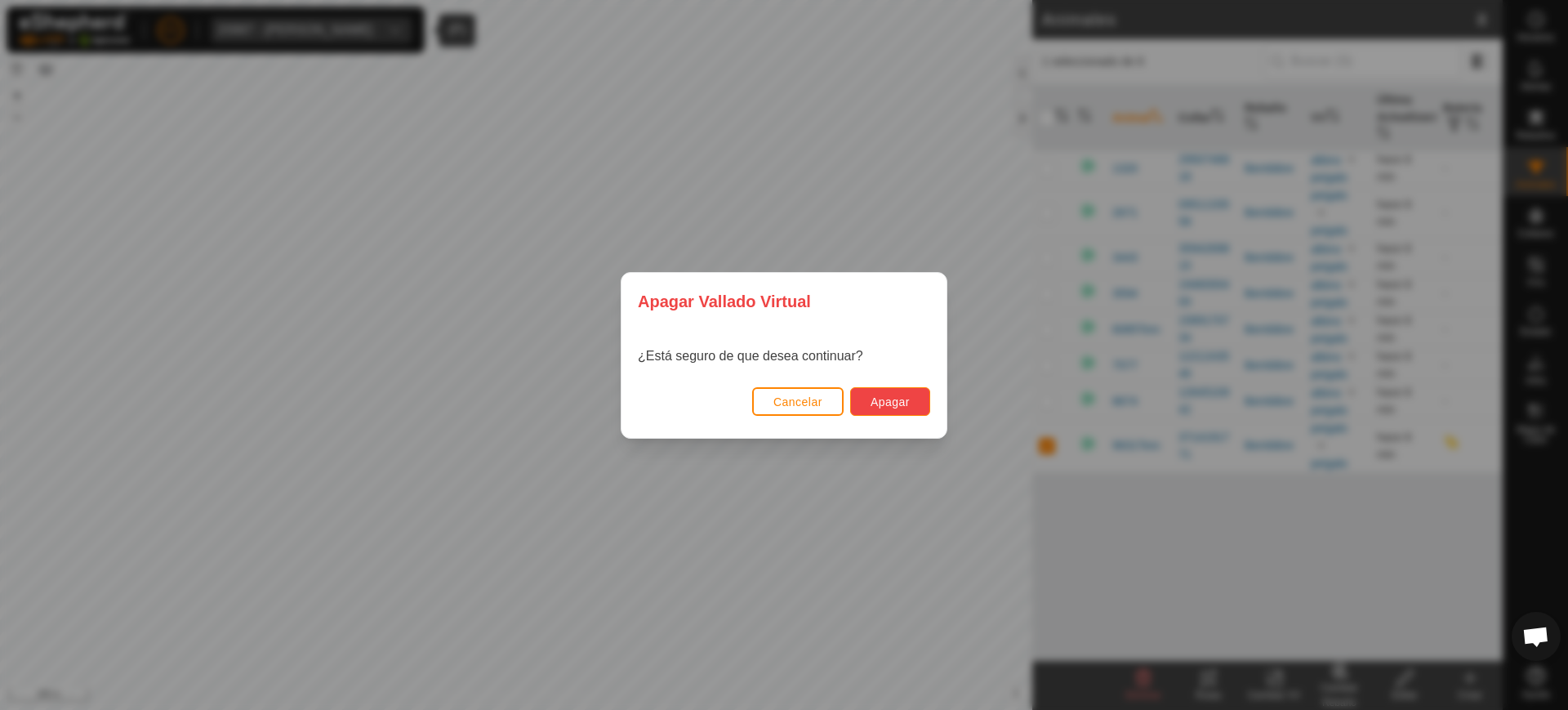
click at [875, 392] on button "Apagar" at bounding box center [890, 401] width 80 height 29
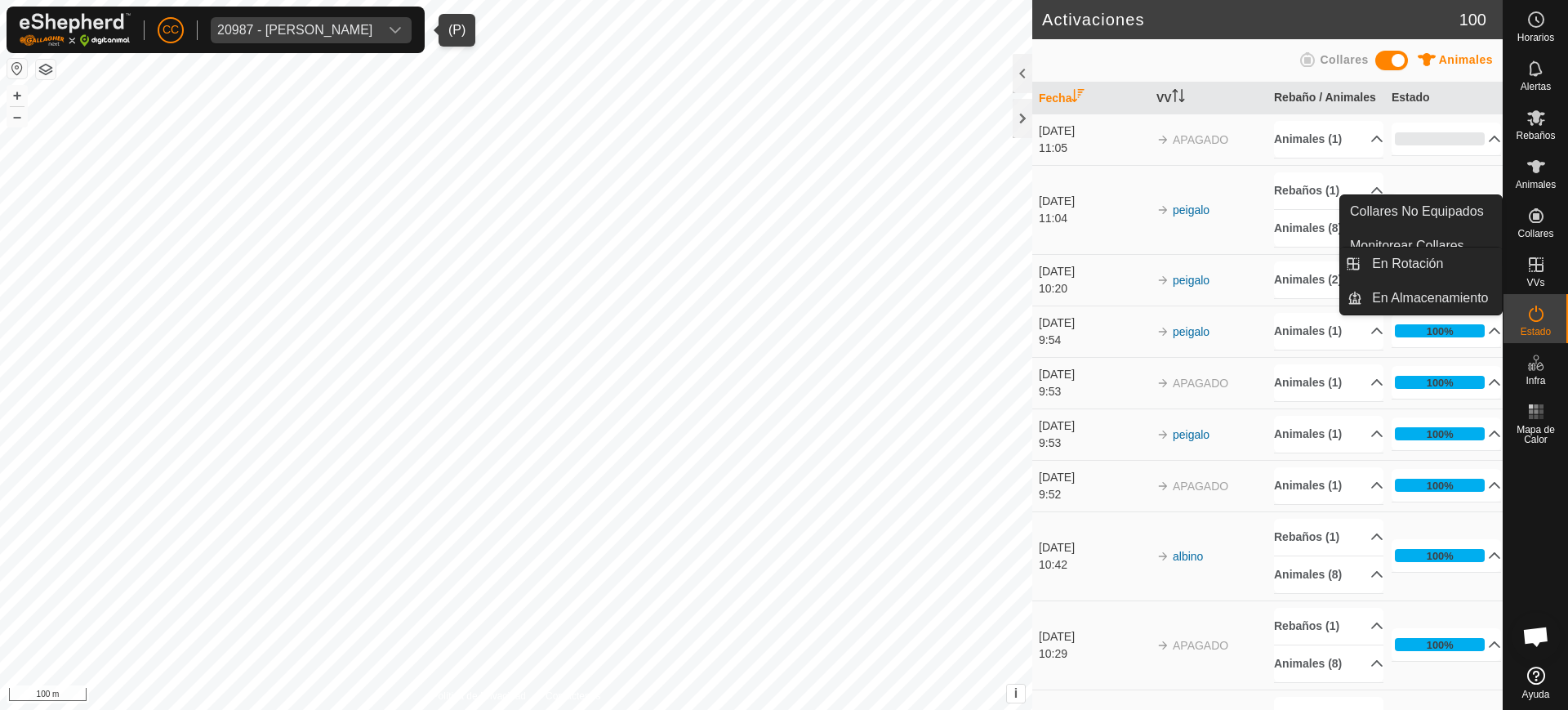
drag, startPoint x: 1549, startPoint y: 244, endPoint x: 1537, endPoint y: 265, distance: 24.2
click at [1537, 265] on icon at bounding box center [1536, 265] width 19 height 19
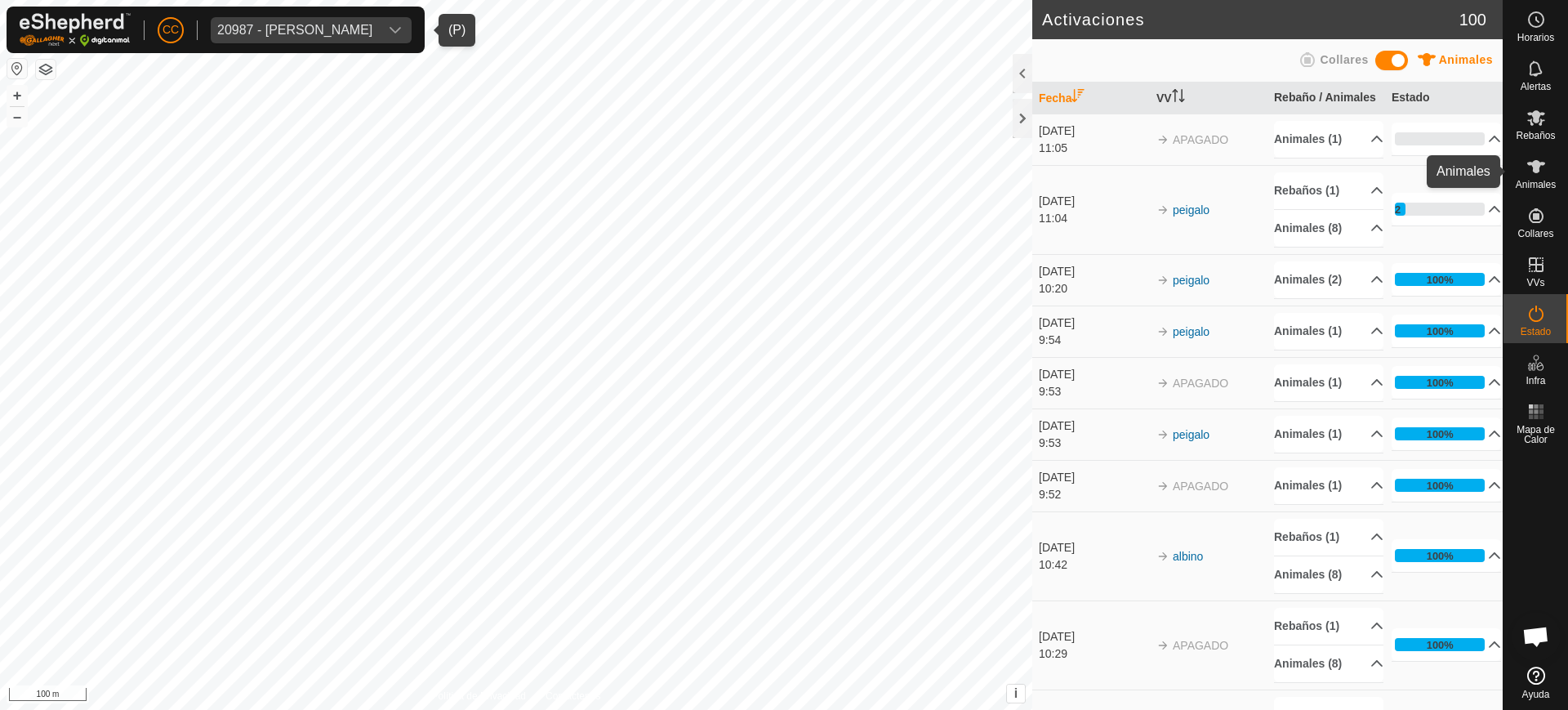
click at [1535, 162] on icon at bounding box center [1536, 166] width 18 height 13
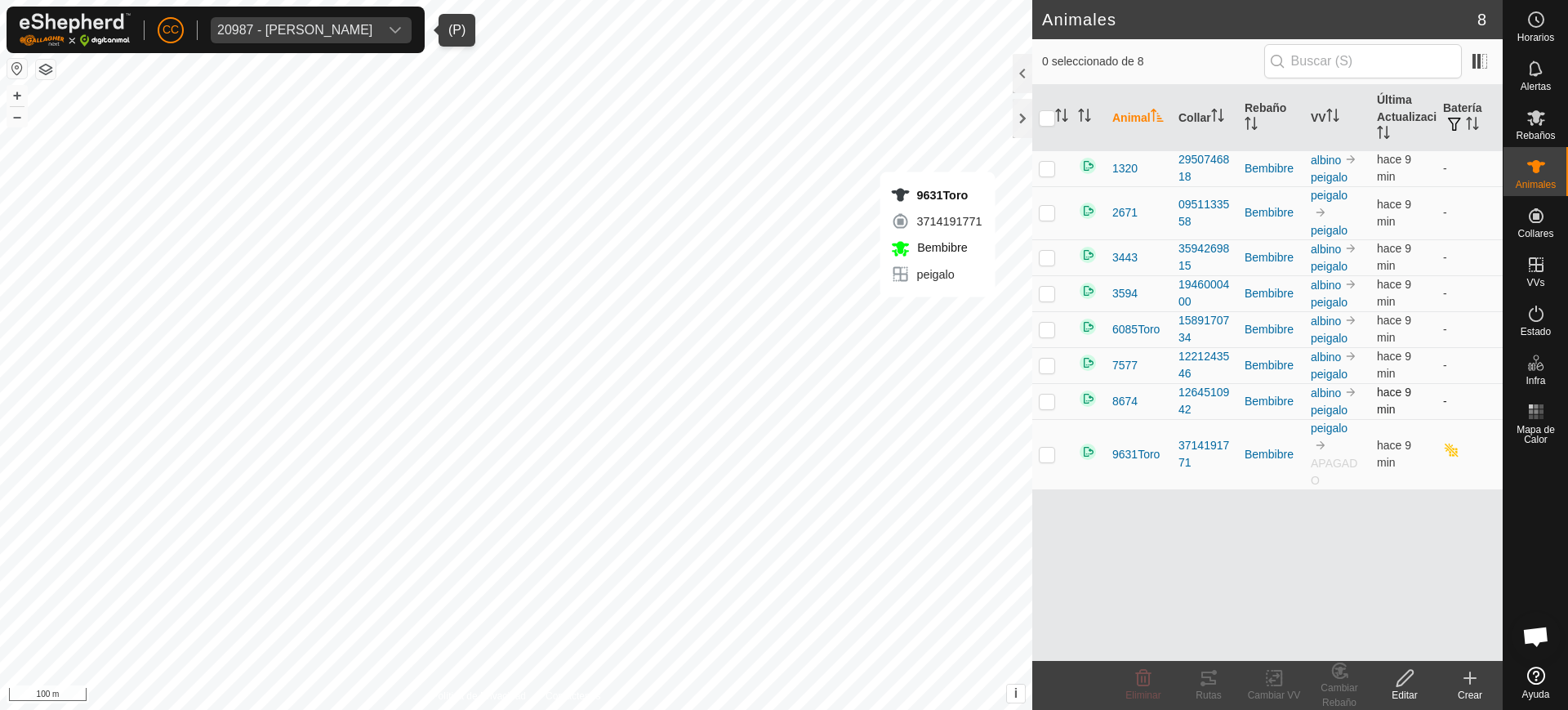
checkbox input "true"
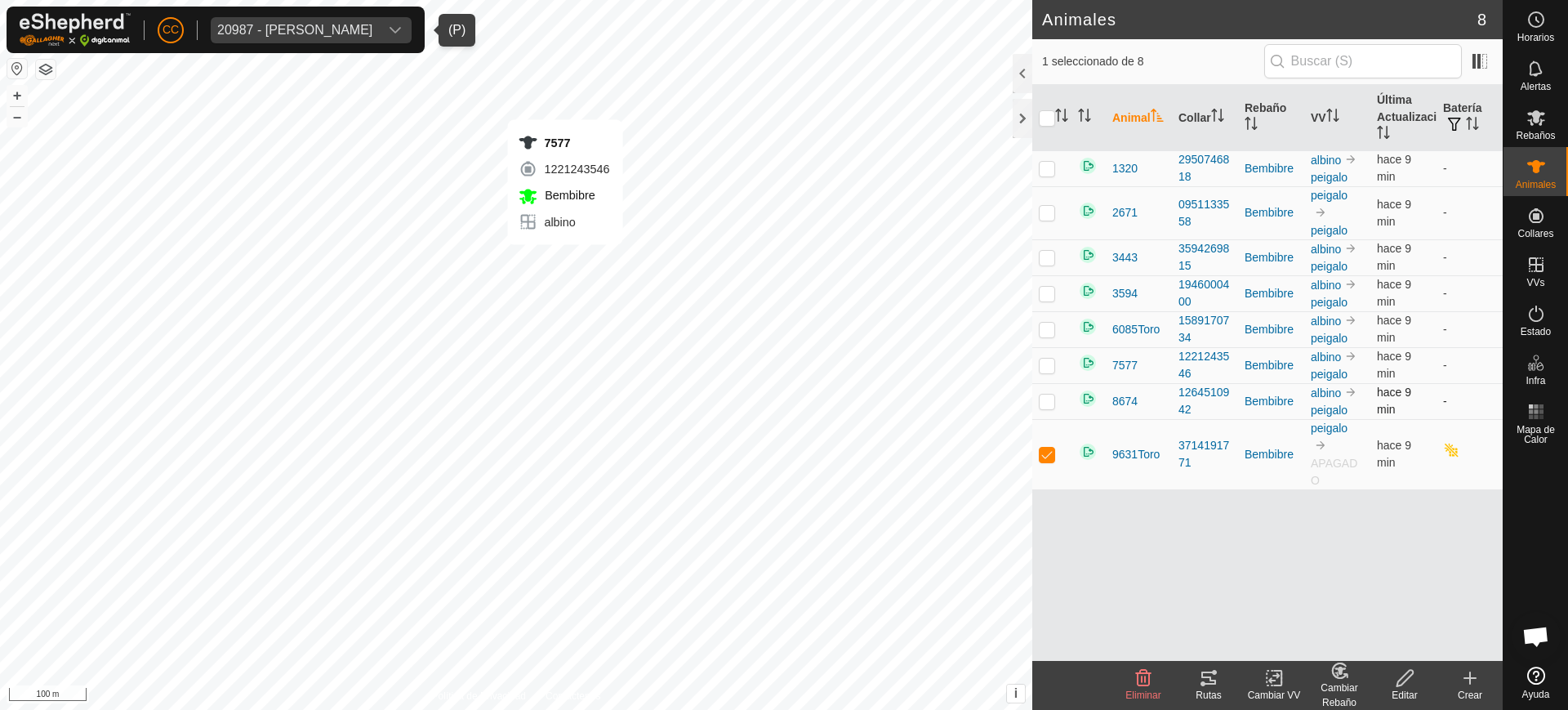
checkbox input "true"
checkbox input "false"
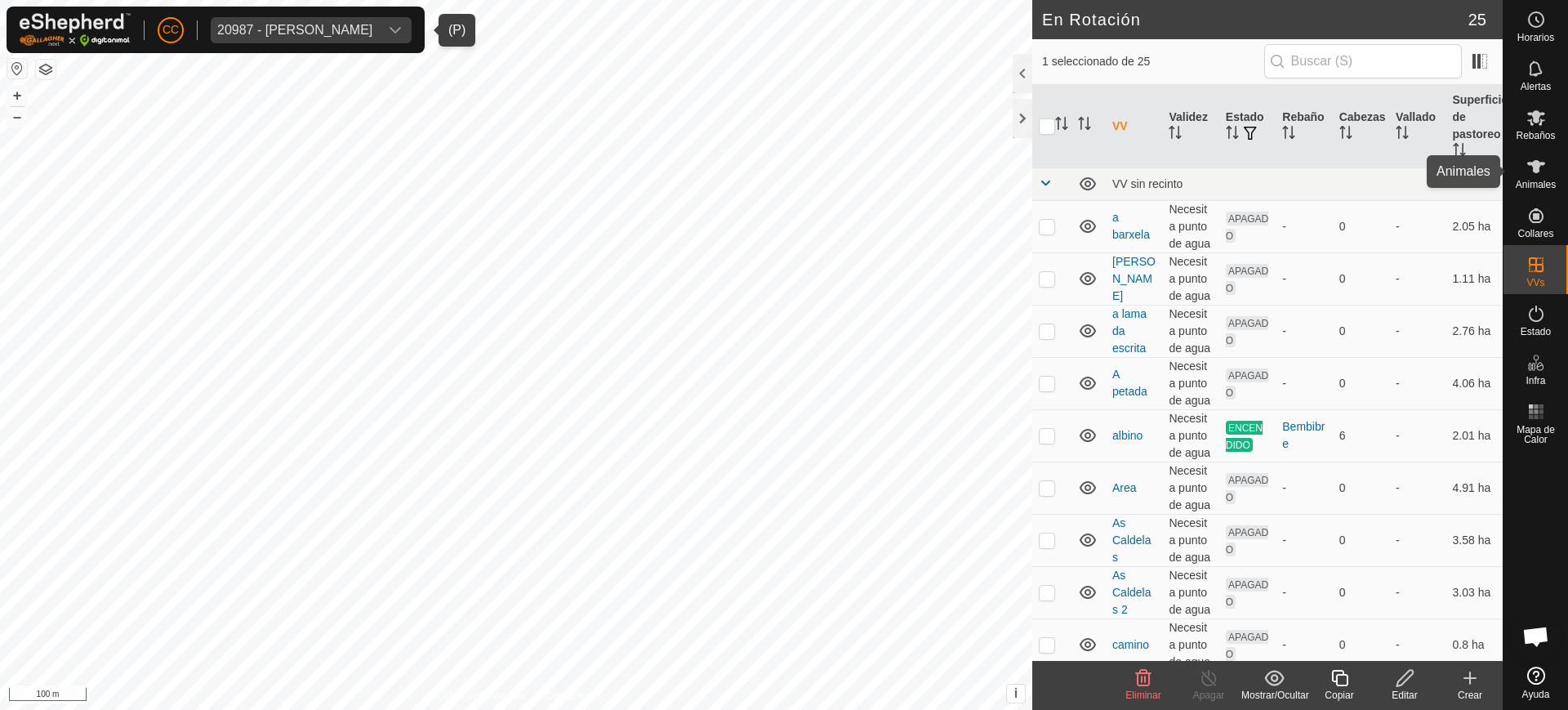
click at [1553, 172] on div "Animales" at bounding box center [1536, 171] width 65 height 49
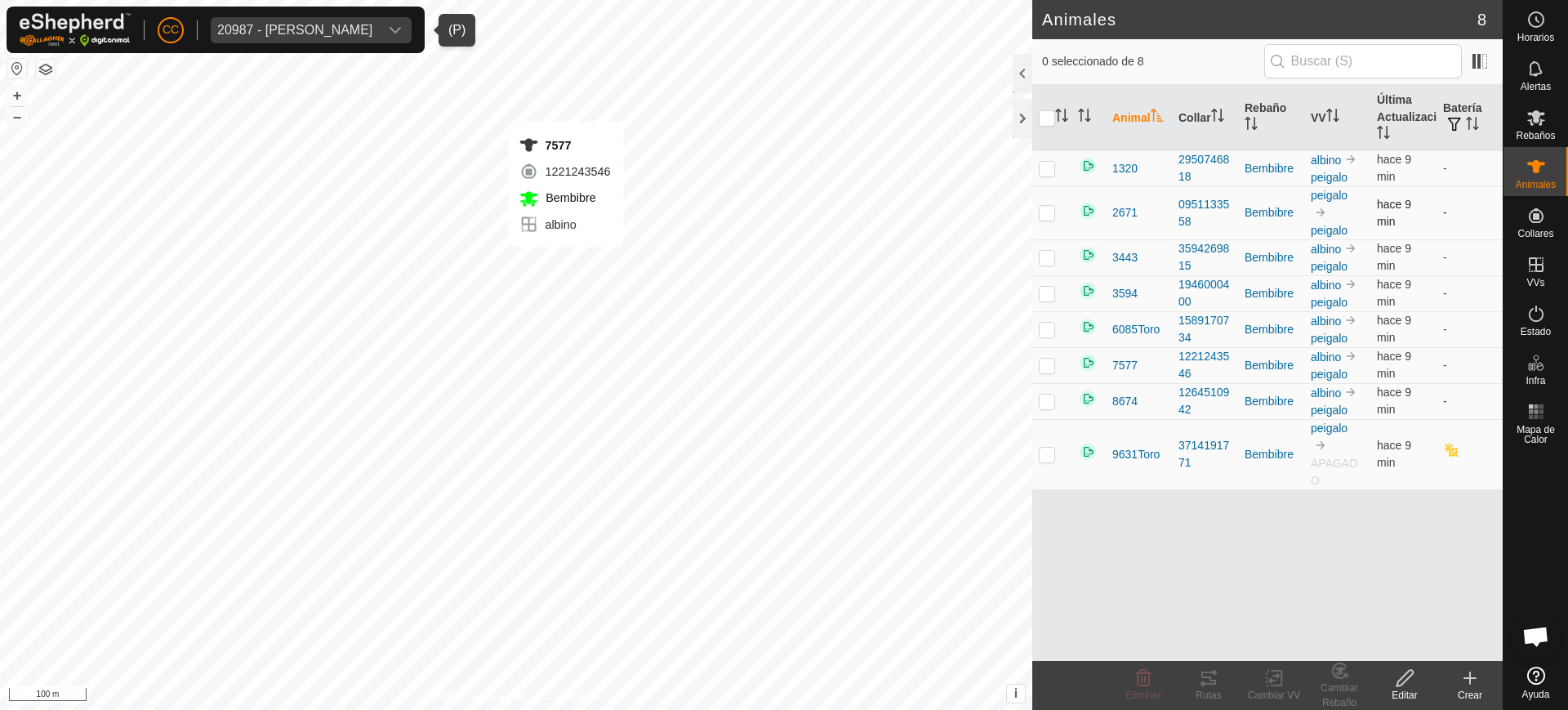
checkbox input "true"
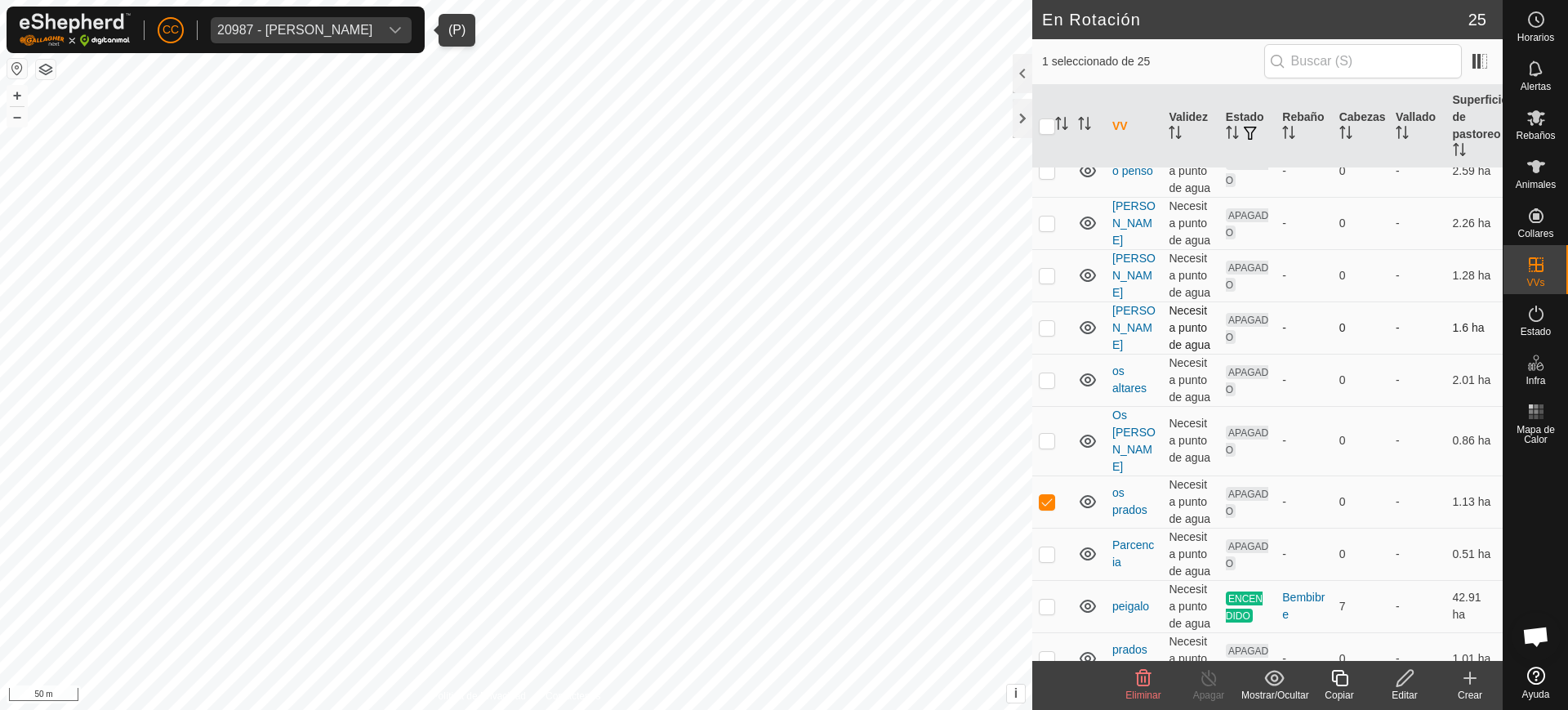
scroll to position [881, 0]
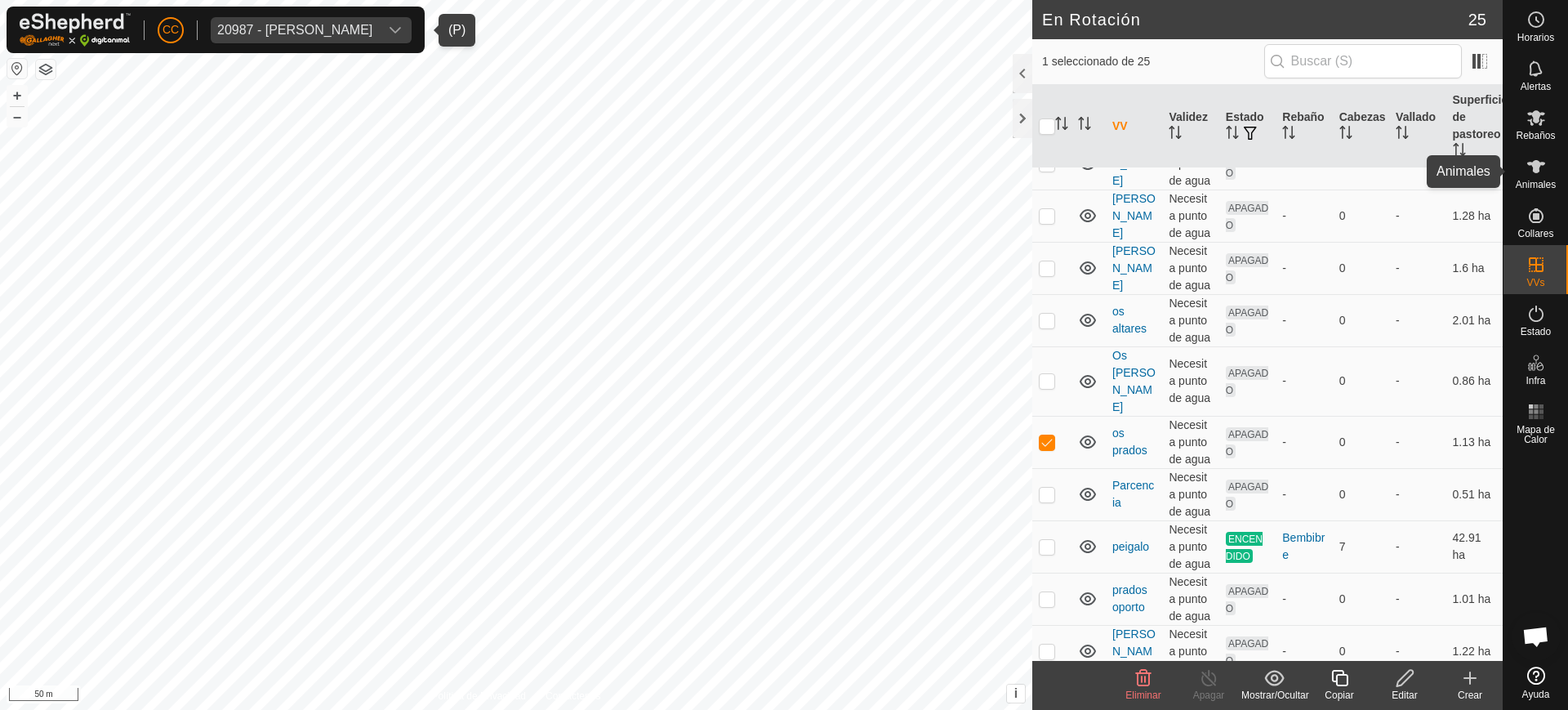
click at [1527, 174] on icon at bounding box center [1536, 166] width 19 height 19
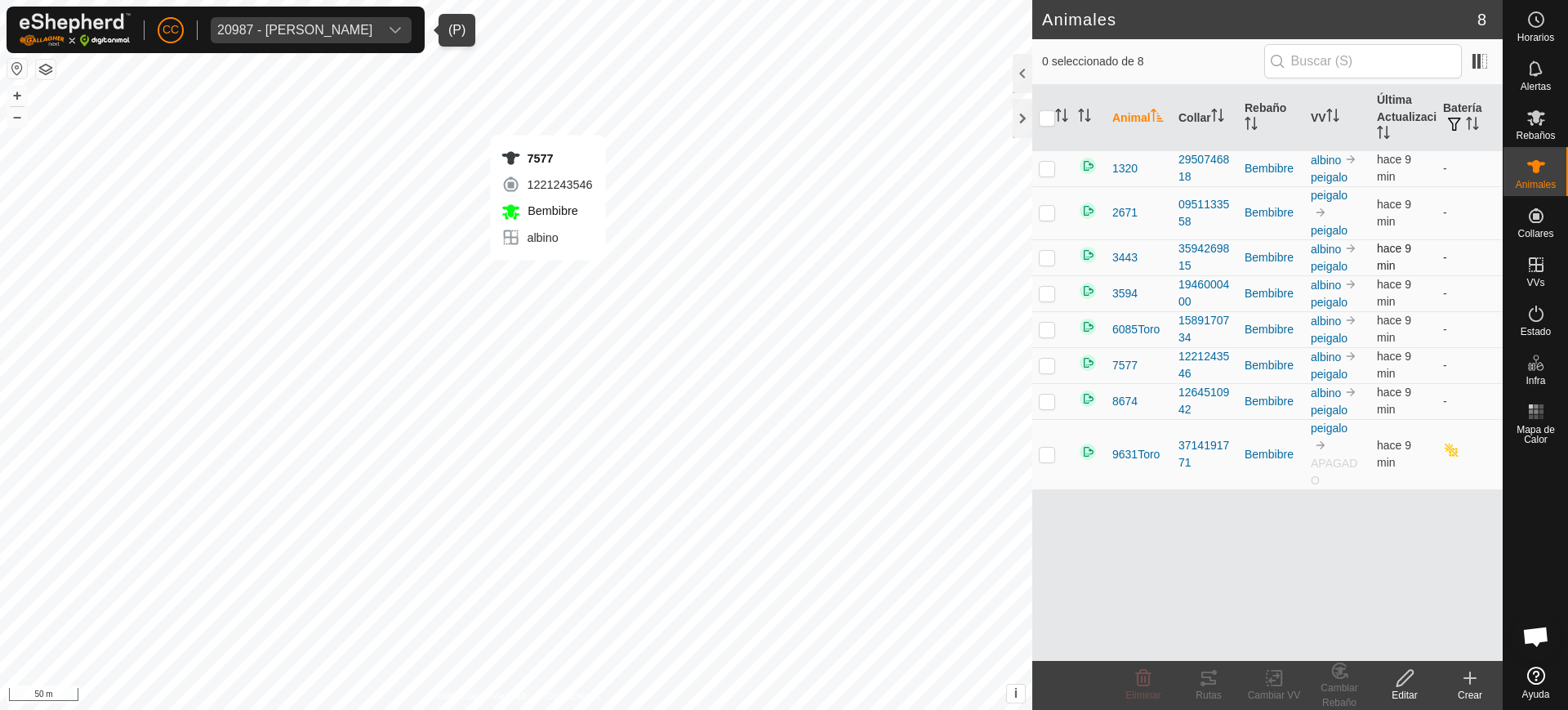
checkbox input "true"
click at [1275, 684] on icon at bounding box center [1275, 678] width 20 height 19
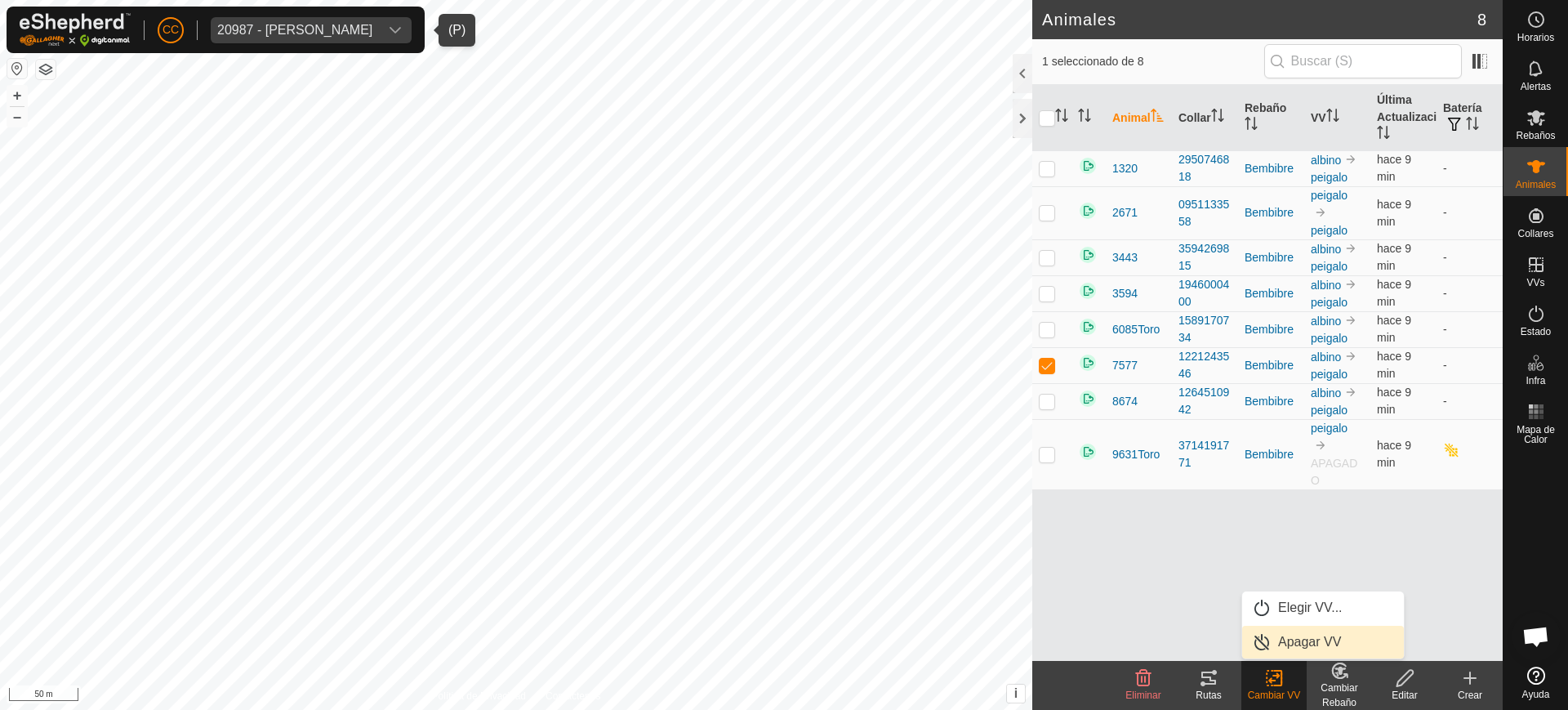
click at [1311, 643] on link "Apagar VV" at bounding box center [1323, 641] width 162 height 32
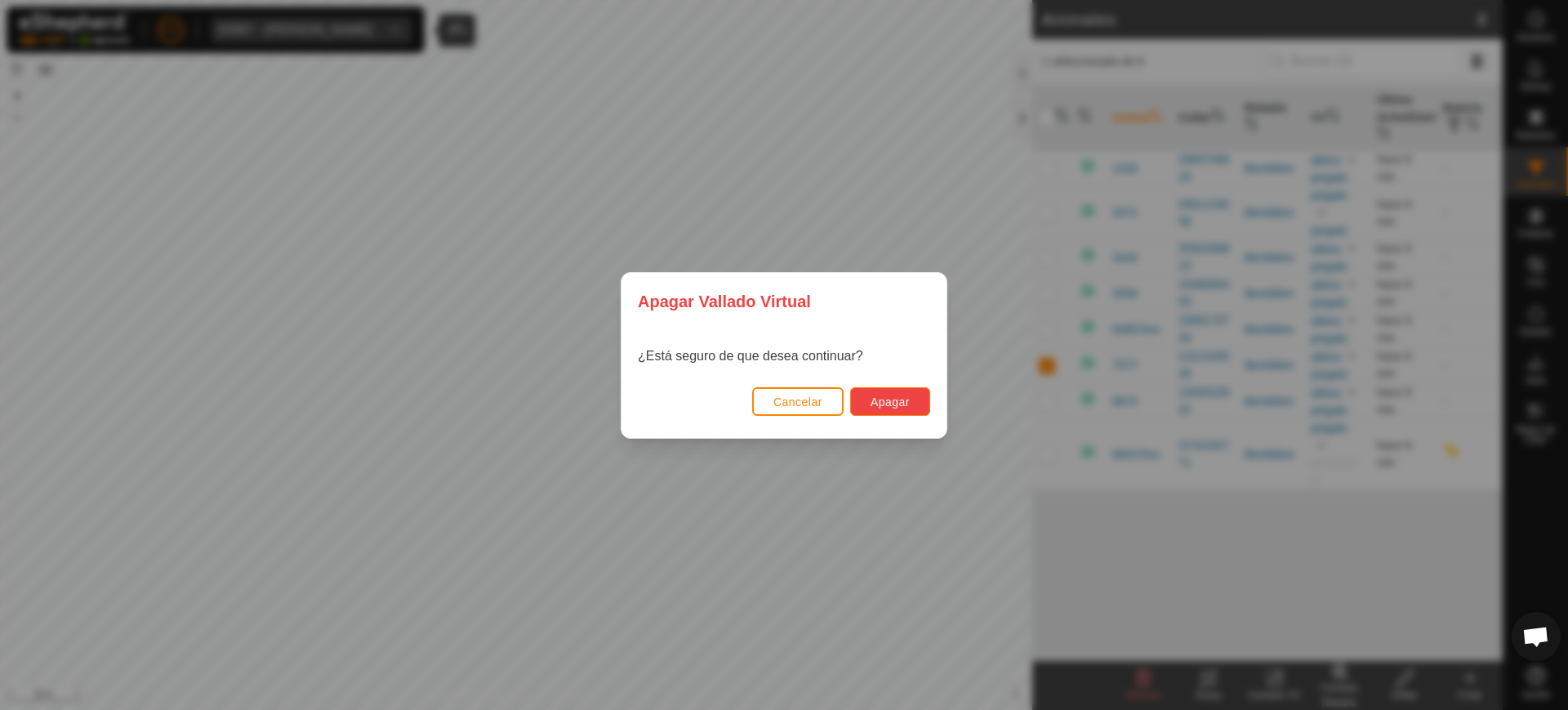
click at [893, 395] on span "Apagar" at bounding box center [890, 402] width 39 height 13
